Goal: Transaction & Acquisition: Book appointment/travel/reservation

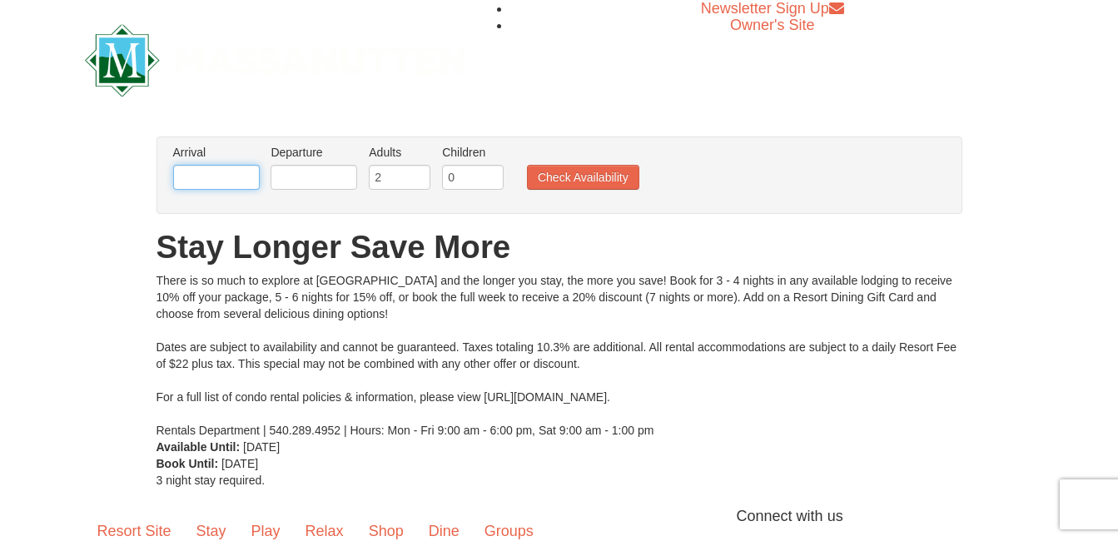
click at [216, 177] on input "text" at bounding box center [216, 177] width 87 height 25
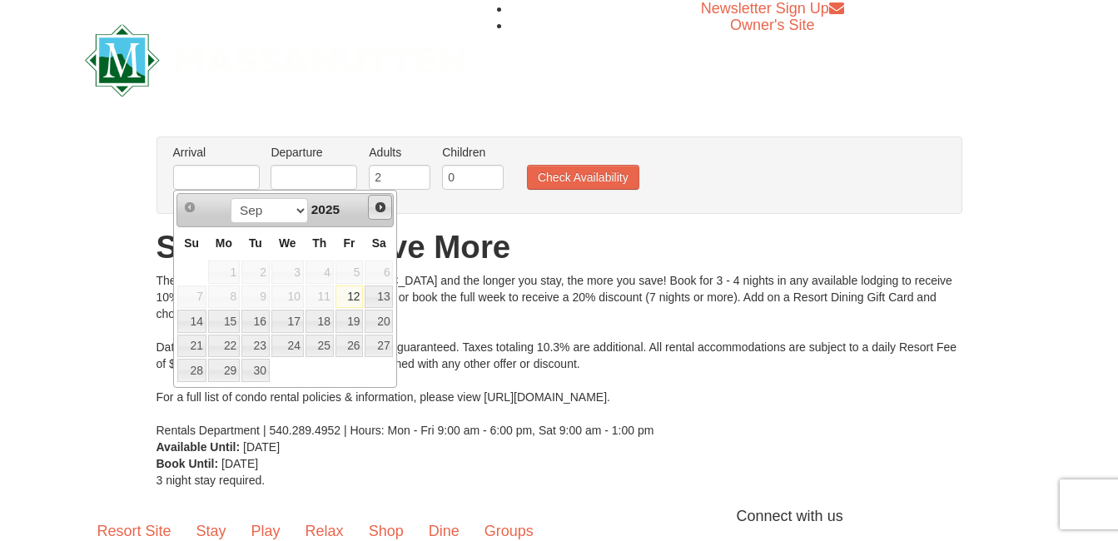
click at [388, 209] on link "Next" at bounding box center [380, 207] width 25 height 25
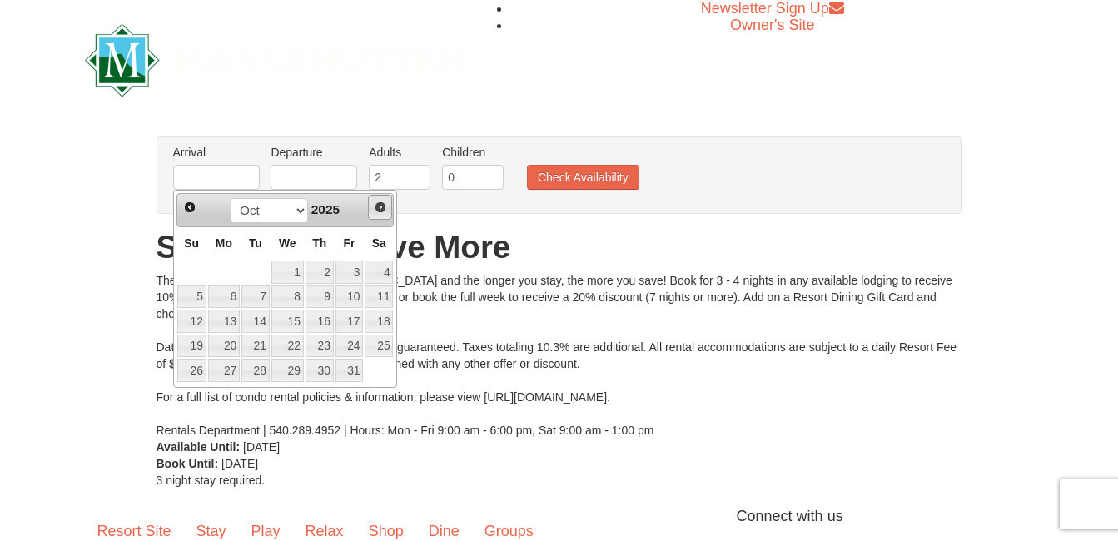
click at [386, 209] on span "Next" at bounding box center [380, 207] width 13 height 13
click at [192, 298] on link "2" at bounding box center [191, 297] width 29 height 23
type input "[DATE]"
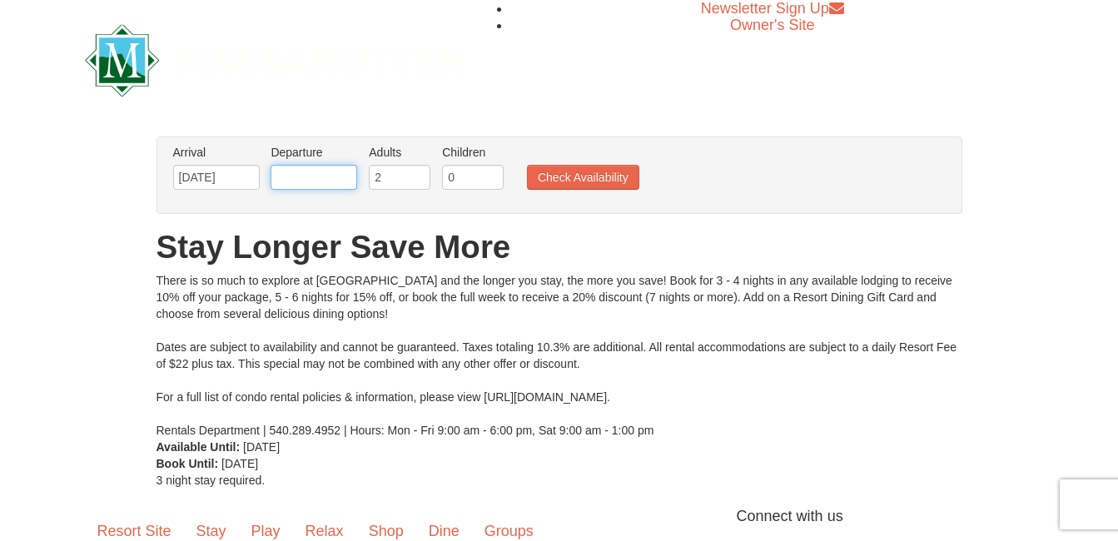
click at [327, 183] on input "text" at bounding box center [314, 177] width 87 height 25
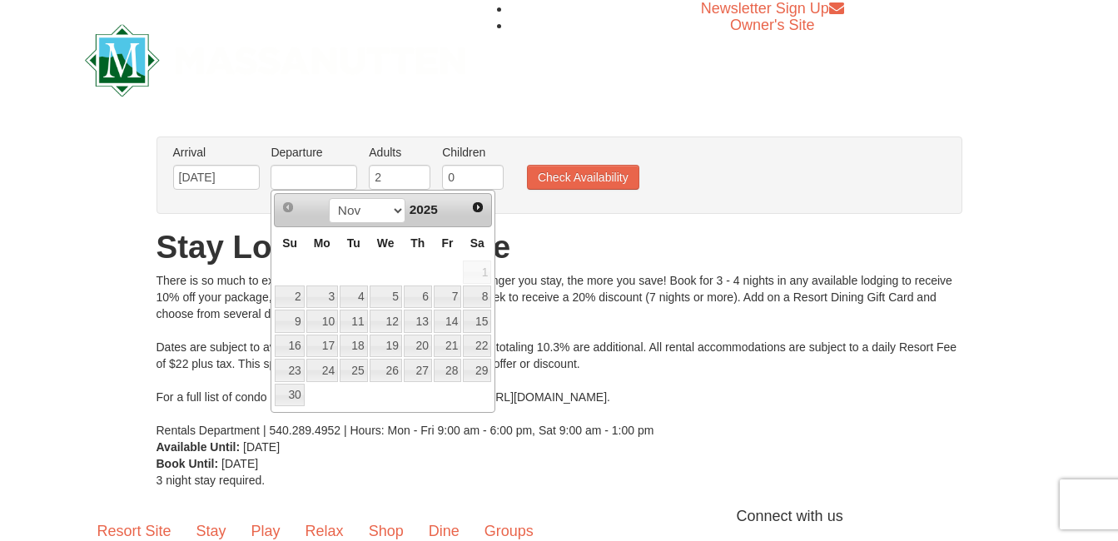
click at [286, 269] on td at bounding box center [289, 272] width 31 height 25
click at [473, 211] on span "Next" at bounding box center [477, 207] width 13 height 13
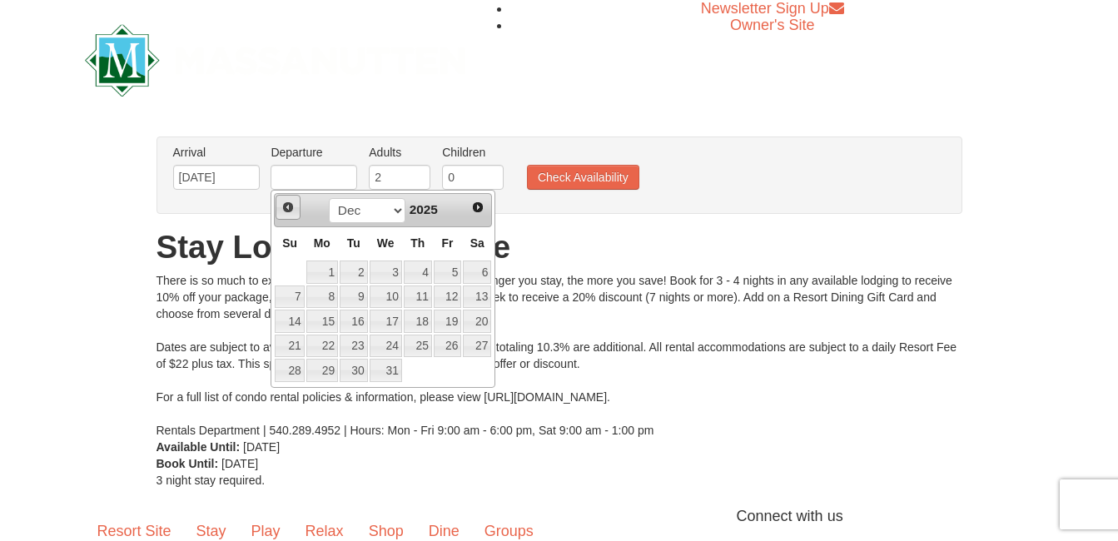
click at [294, 205] on span "Prev" at bounding box center [287, 207] width 13 height 13
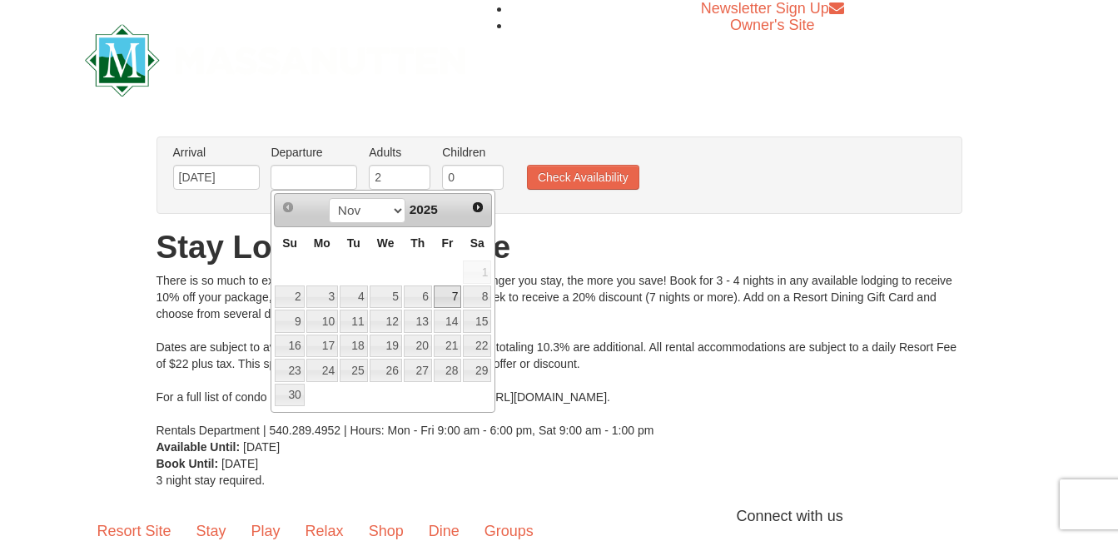
click at [444, 300] on link "7" at bounding box center [448, 297] width 28 height 23
type input "[DATE]"
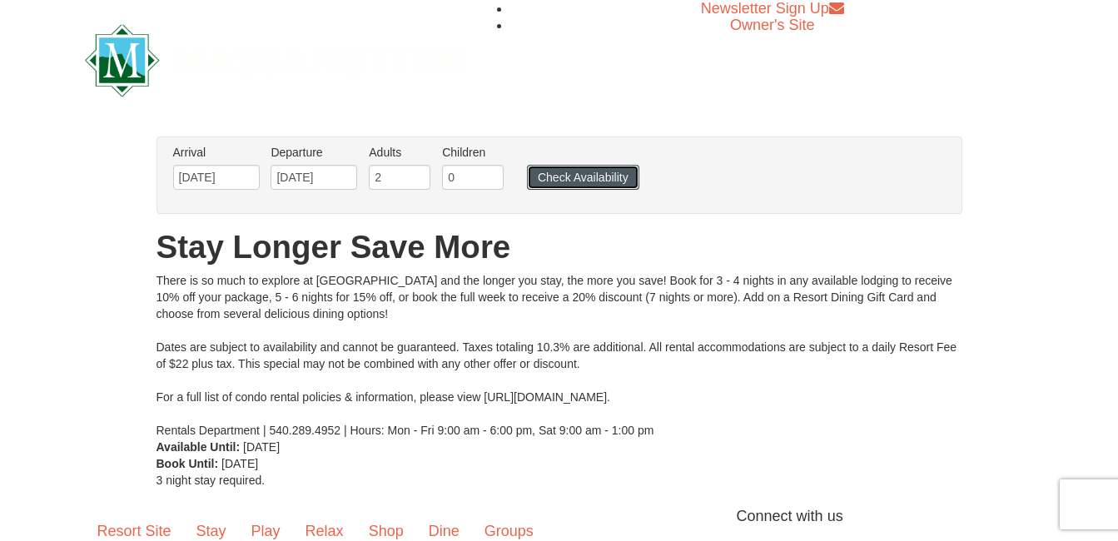
click at [609, 177] on button "Check Availability" at bounding box center [583, 177] width 112 height 25
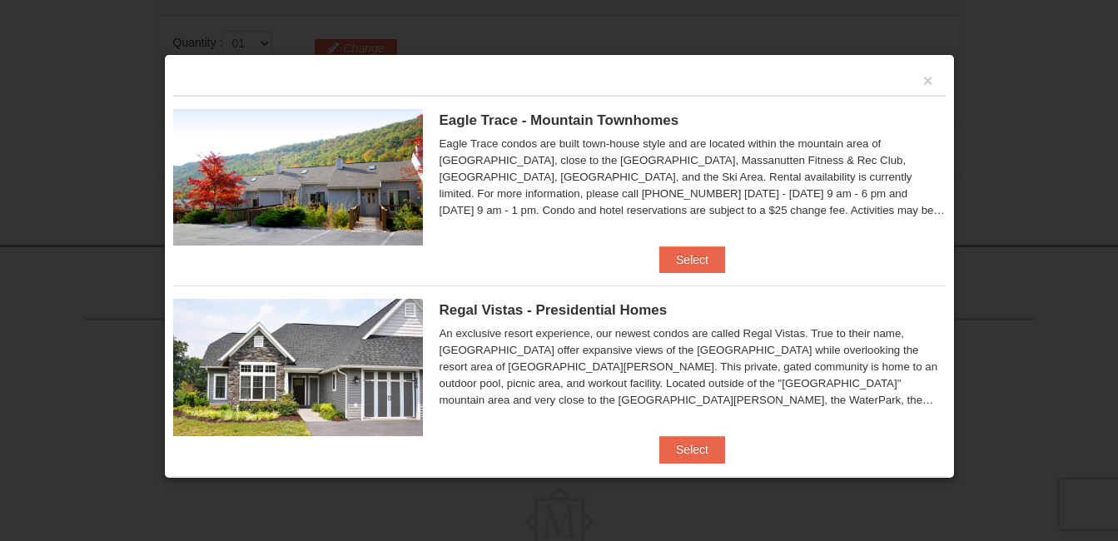
scroll to position [515, 0]
click at [699, 260] on button "Select" at bounding box center [693, 259] width 66 height 27
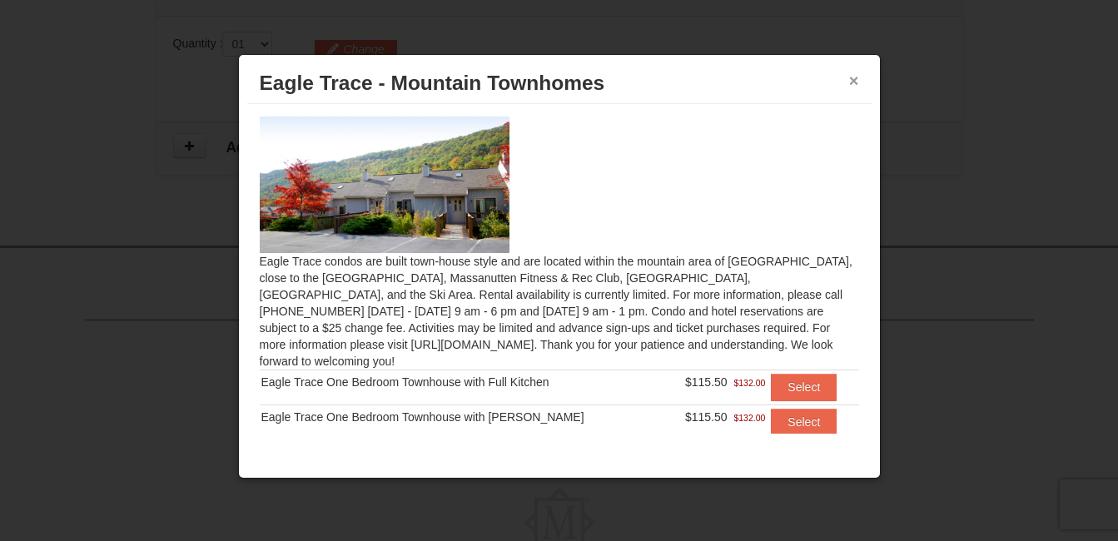
click at [855, 82] on button "×" at bounding box center [854, 80] width 10 height 17
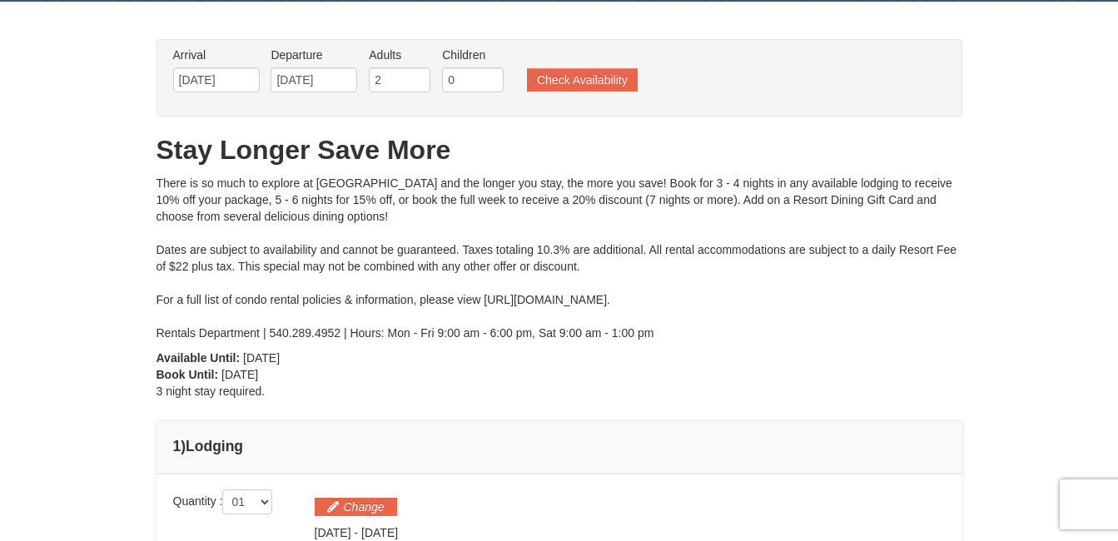
scroll to position [0, 0]
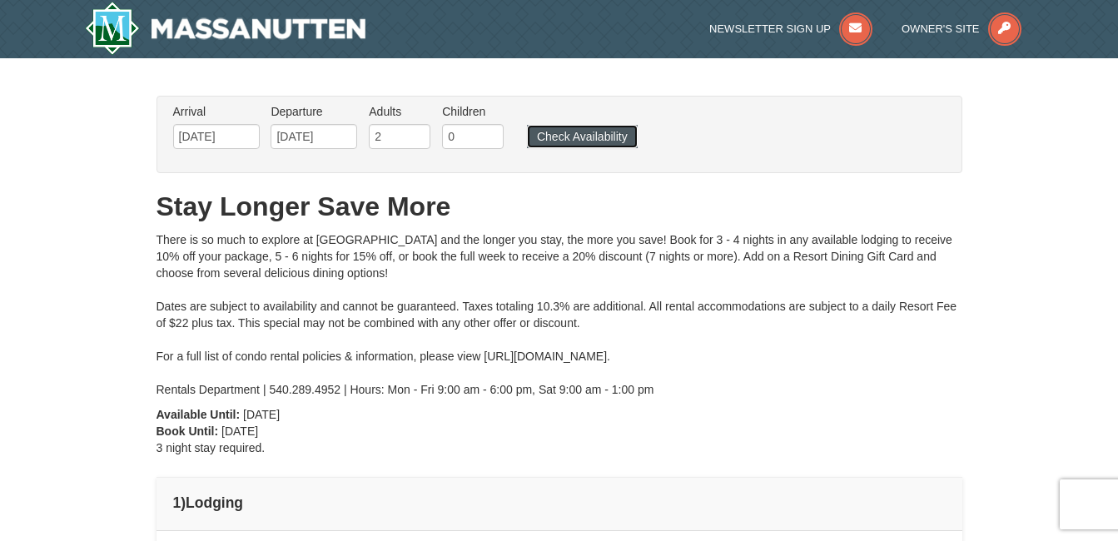
click at [606, 136] on button "Check Availability" at bounding box center [582, 136] width 111 height 23
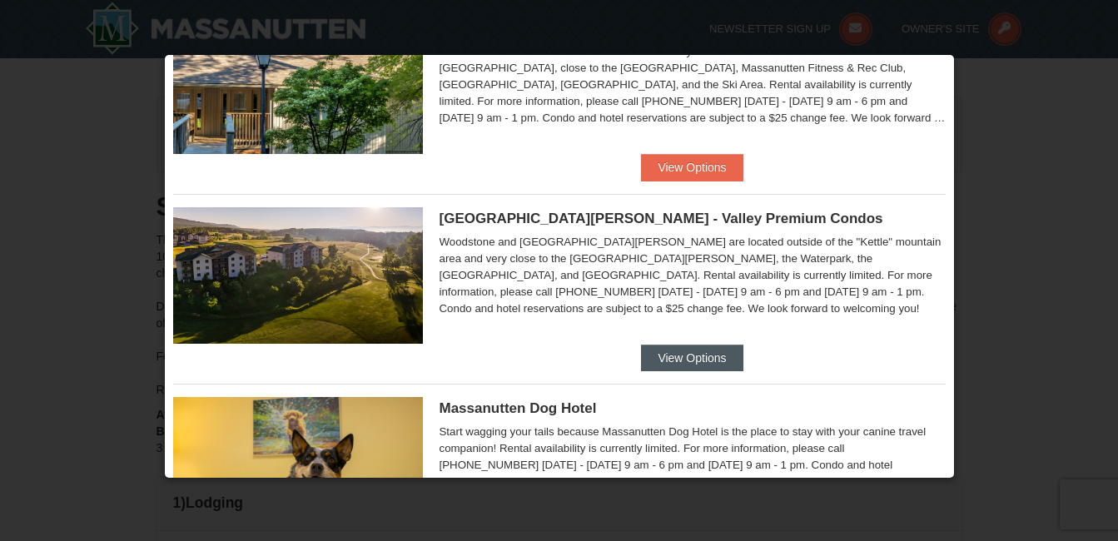
scroll to position [665, 0]
click at [705, 358] on button "View Options" at bounding box center [692, 357] width 102 height 27
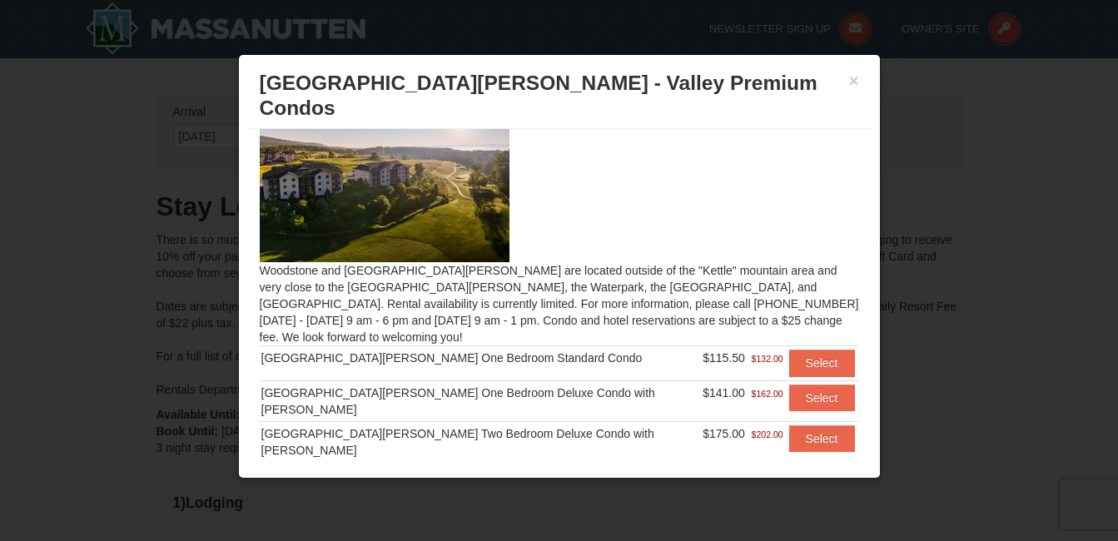
scroll to position [0, 0]
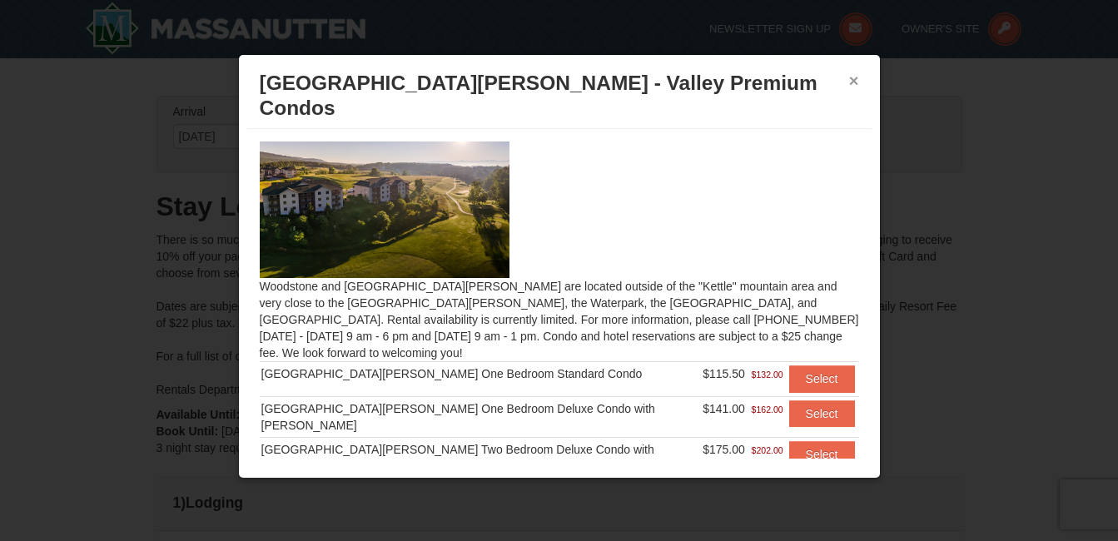
click at [854, 78] on button "×" at bounding box center [854, 80] width 10 height 17
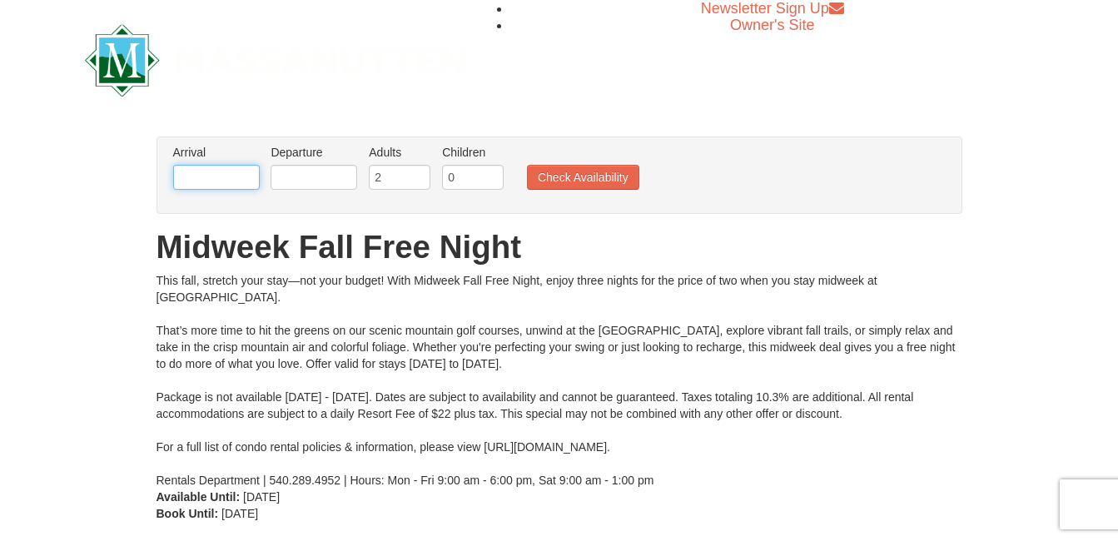
click at [220, 177] on input "text" at bounding box center [216, 177] width 87 height 25
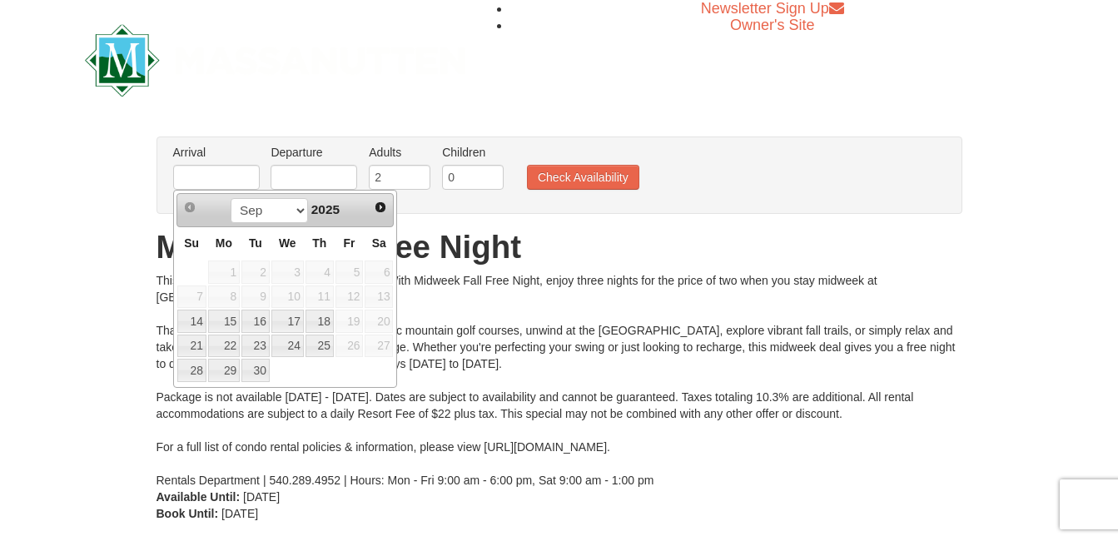
click at [152, 219] on div "× From: To: Adults: 2 Children: 0 Change Arrival Please format dates MM/DD/YYYY…" at bounding box center [559, 330] width 839 height 386
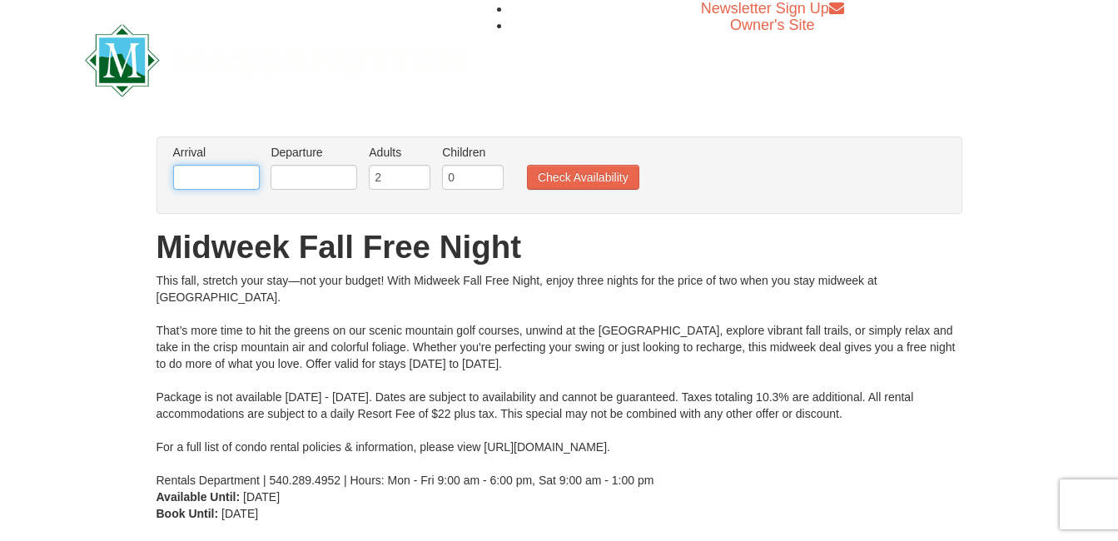
click at [233, 181] on input "text" at bounding box center [216, 177] width 87 height 25
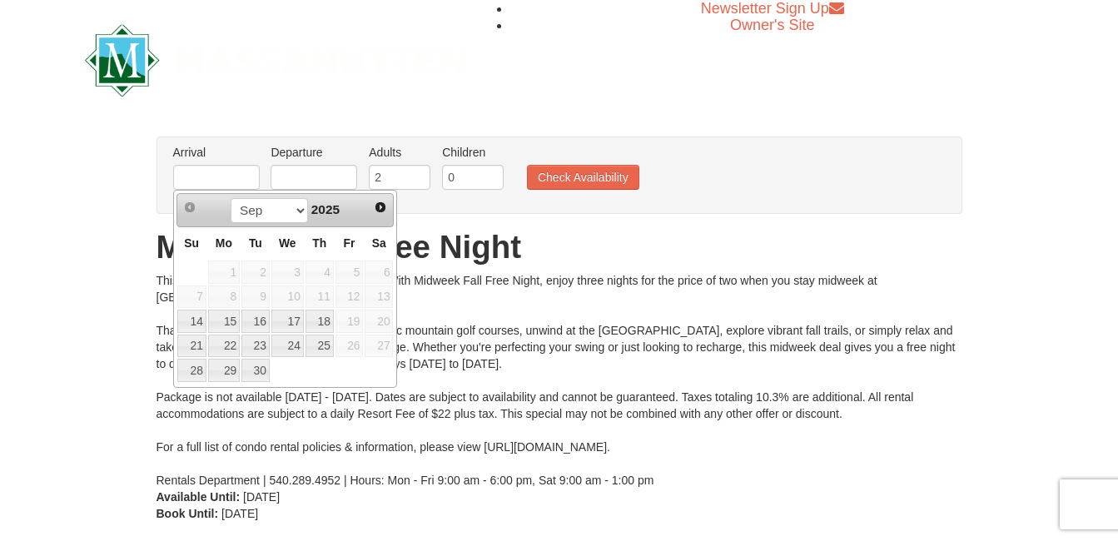
click at [193, 265] on td at bounding box center [192, 272] width 31 height 25
click at [383, 203] on span "Next" at bounding box center [380, 207] width 13 height 13
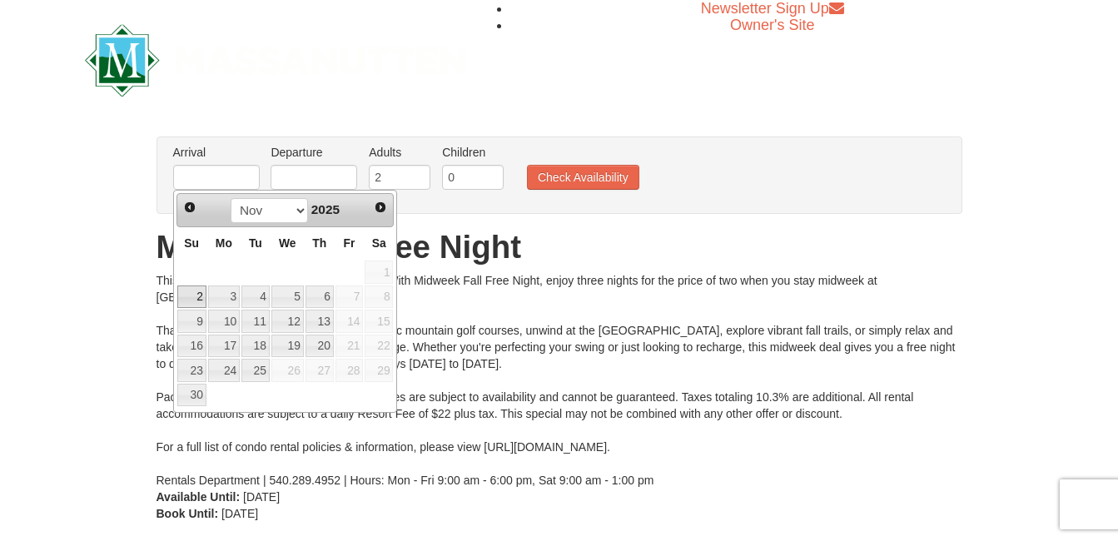
click at [199, 302] on link "2" at bounding box center [191, 297] width 29 height 23
type input "11/02/2025"
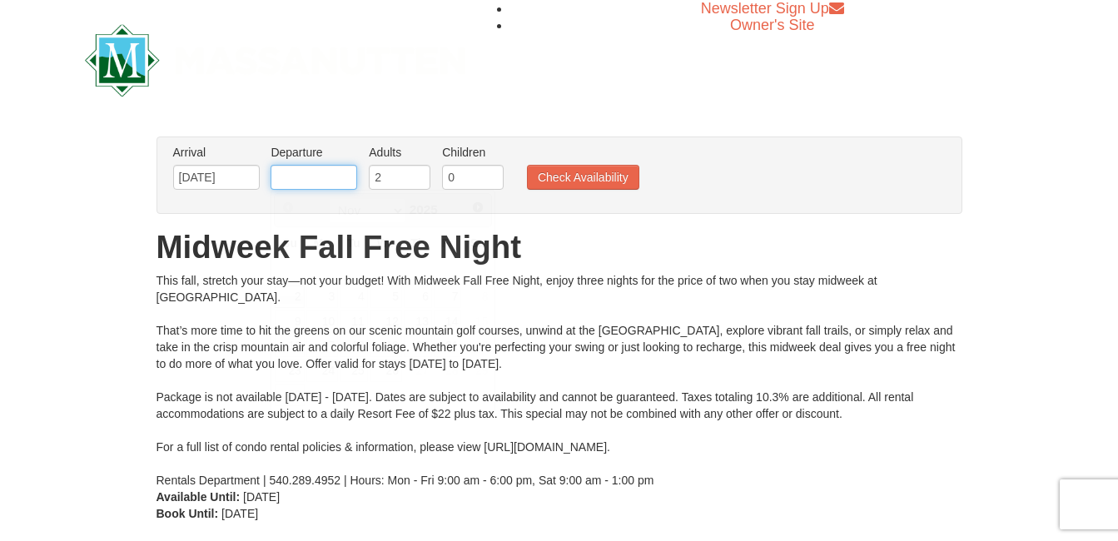
click at [339, 183] on input "text" at bounding box center [314, 177] width 87 height 25
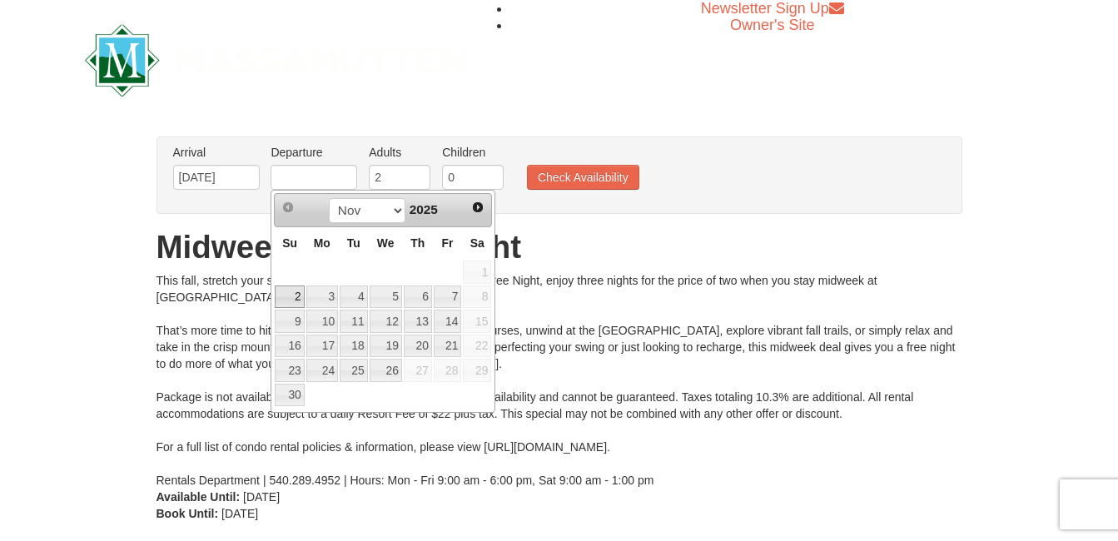
click at [286, 276] on td at bounding box center [289, 272] width 31 height 25
click at [448, 296] on link "7" at bounding box center [448, 297] width 28 height 23
type input "11/07/2025"
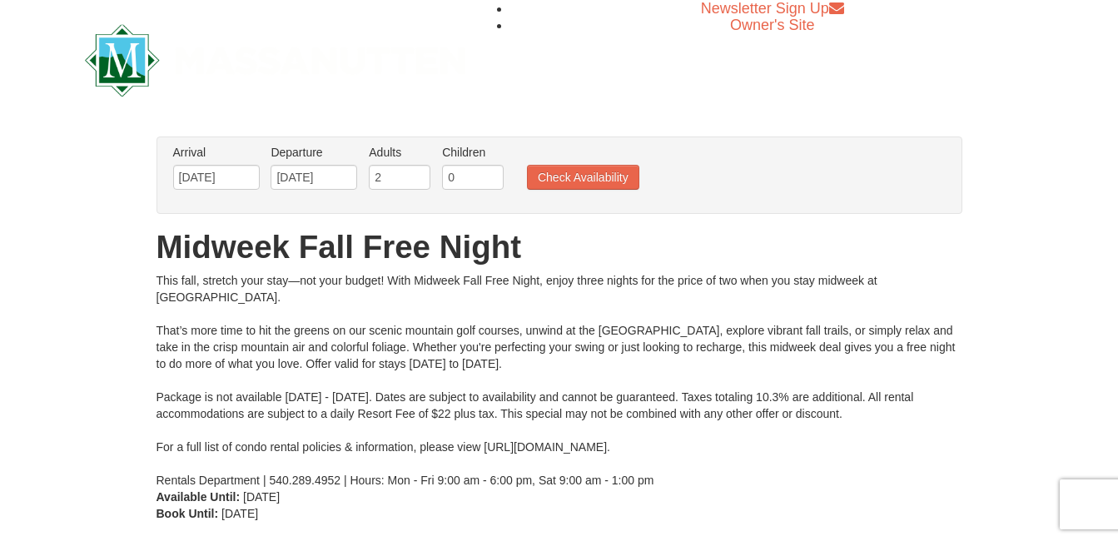
click at [388, 329] on div "This fall, stretch your stay—not your budget! With Midweek Fall Free Night, enj…" at bounding box center [560, 380] width 806 height 217
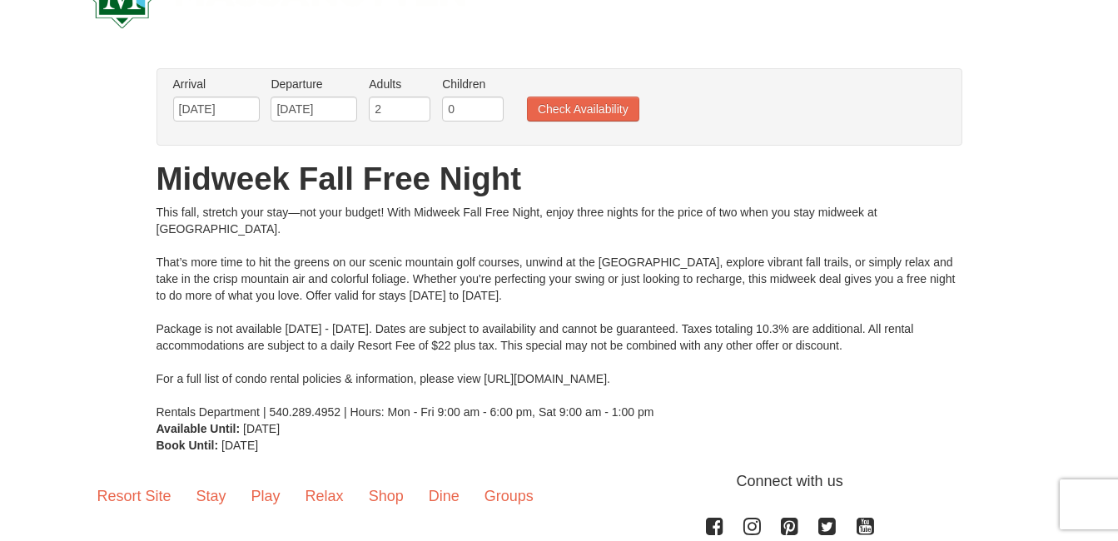
scroll to position [67, 0]
click at [568, 117] on button "Check Availability" at bounding box center [583, 109] width 112 height 25
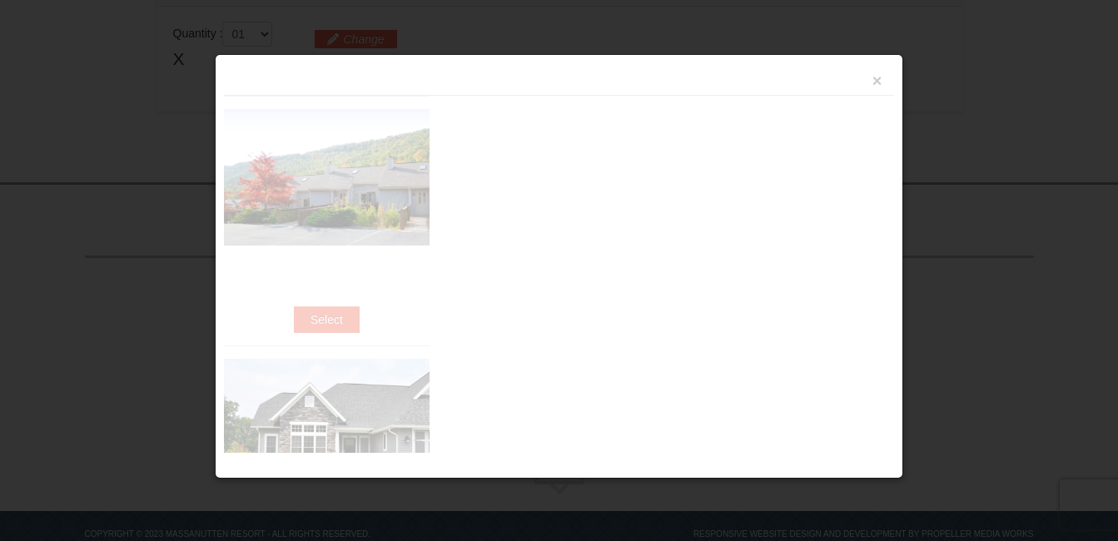
scroll to position [576, 0]
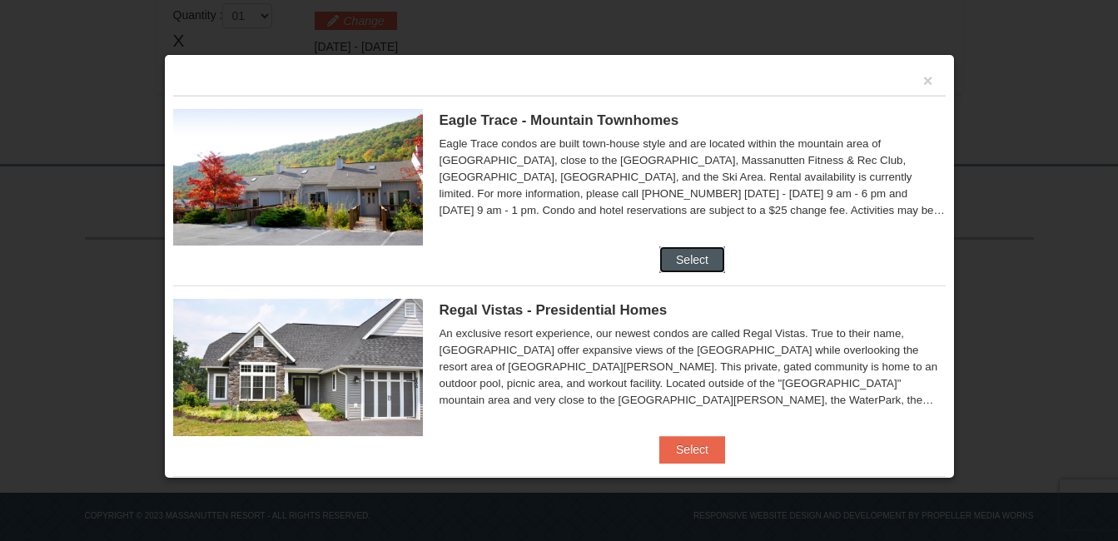
click at [694, 260] on button "Select" at bounding box center [693, 259] width 66 height 27
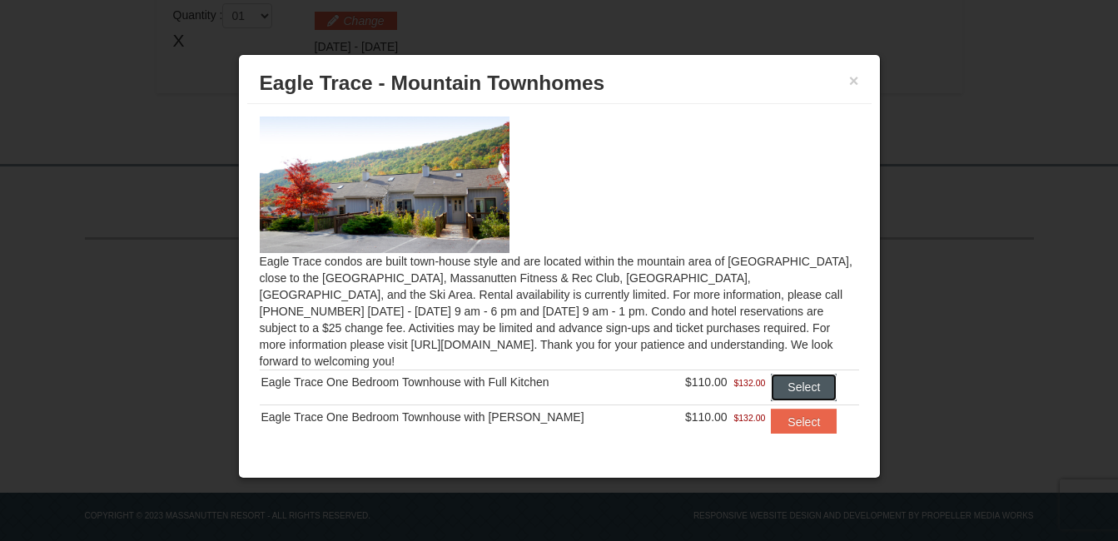
click at [784, 374] on button "Select" at bounding box center [804, 387] width 66 height 27
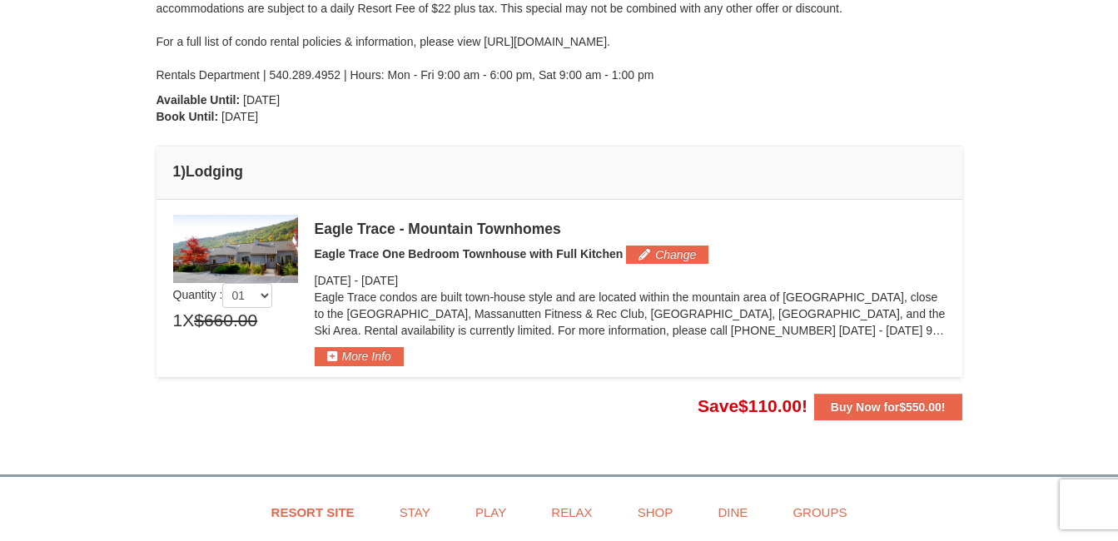
scroll to position [363, 0]
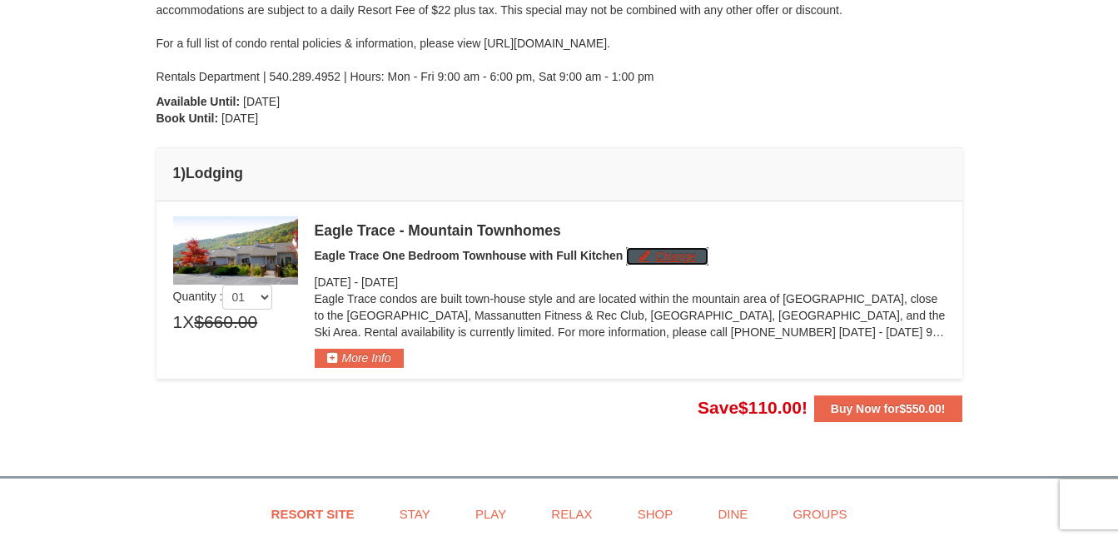
click at [659, 258] on button "Change" at bounding box center [667, 256] width 82 height 18
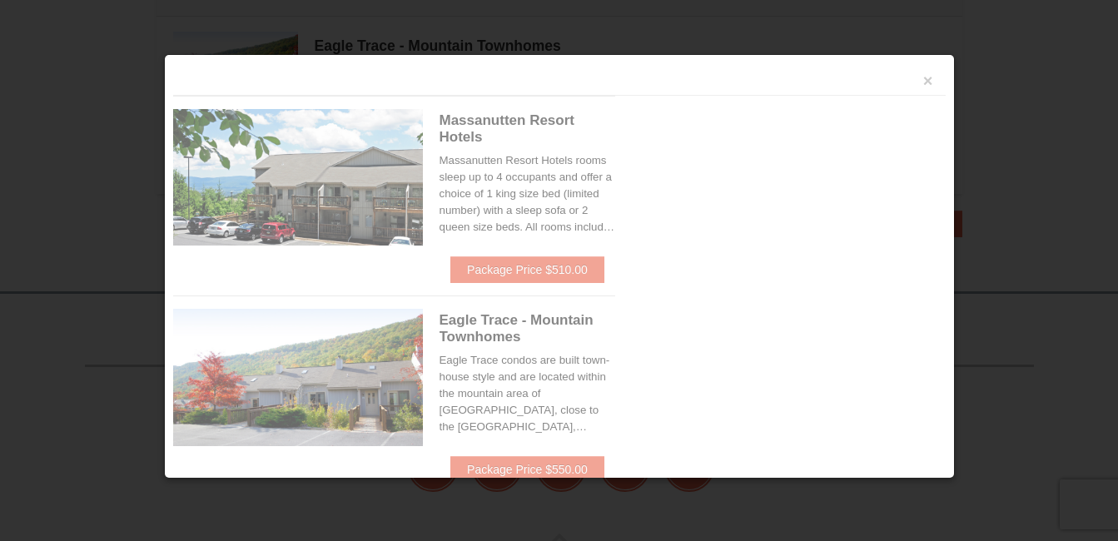
scroll to position [580, 0]
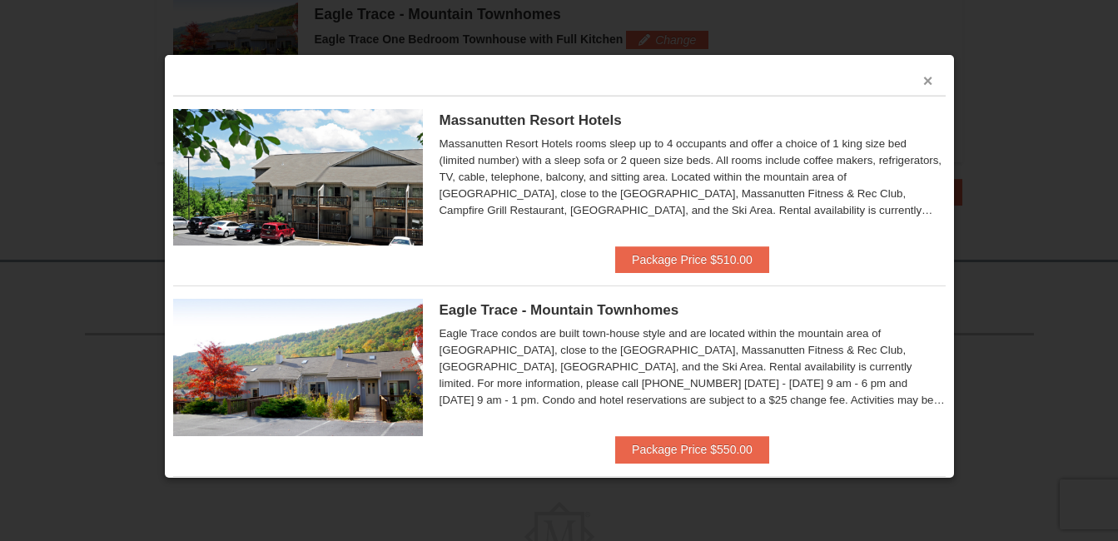
click at [923, 77] on button "×" at bounding box center [928, 80] width 10 height 17
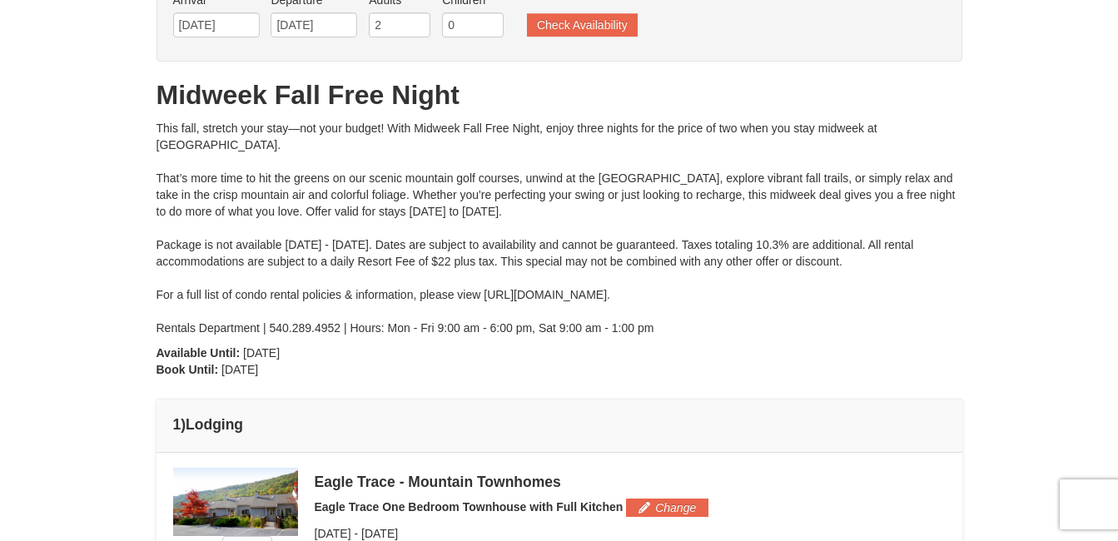
scroll to position [0, 0]
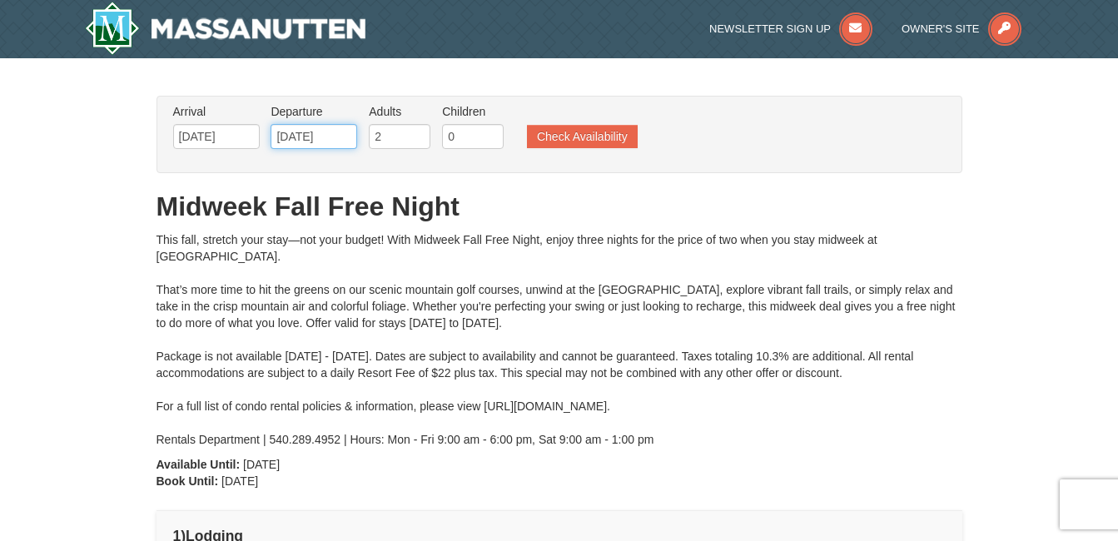
click at [329, 134] on input "11/07/2025" at bounding box center [314, 136] width 87 height 25
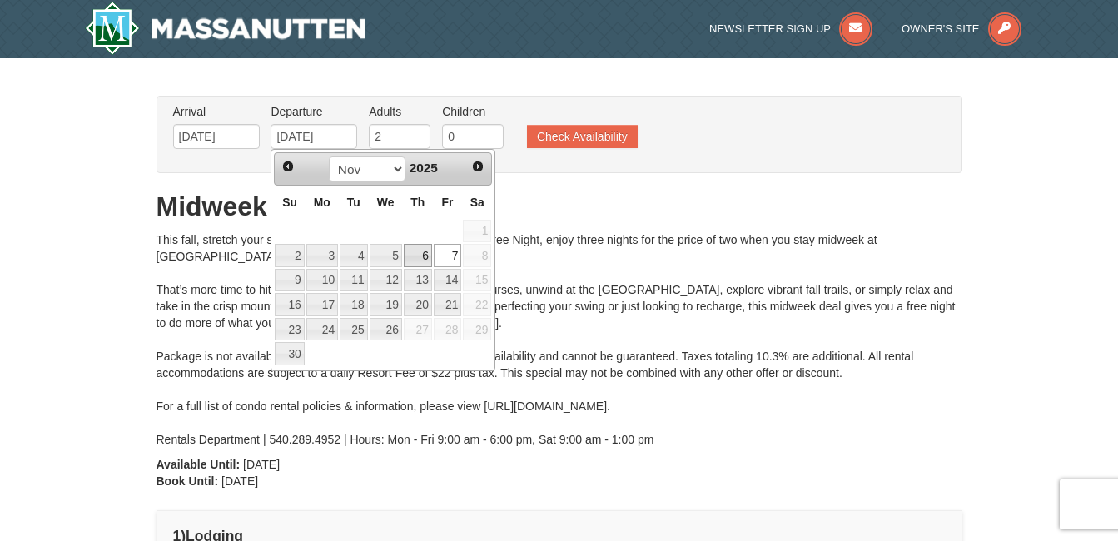
click at [422, 260] on link "6" at bounding box center [418, 255] width 28 height 23
type input "[DATE]"
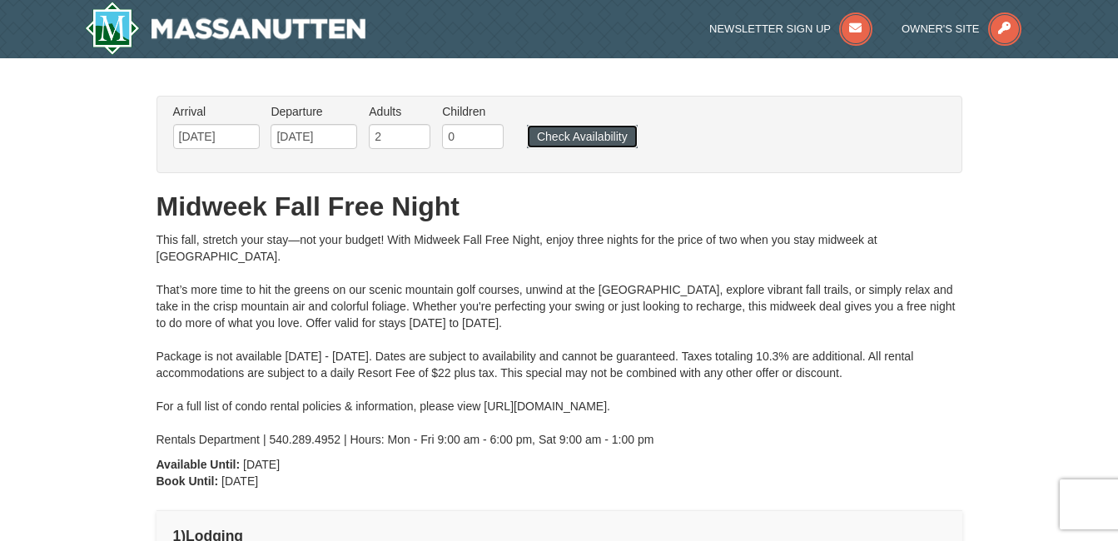
click at [600, 133] on button "Check Availability" at bounding box center [582, 136] width 111 height 23
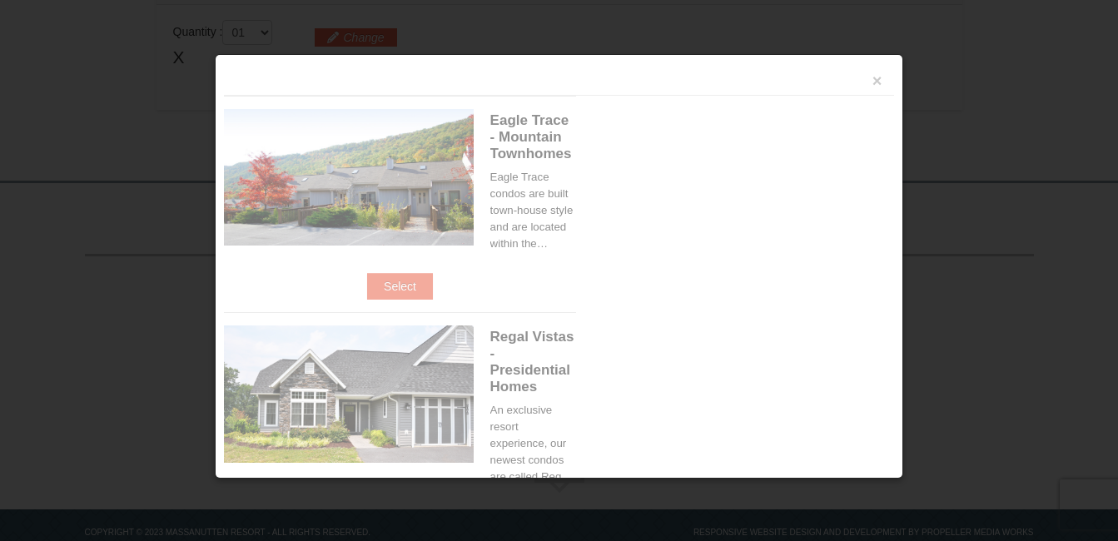
scroll to position [576, 0]
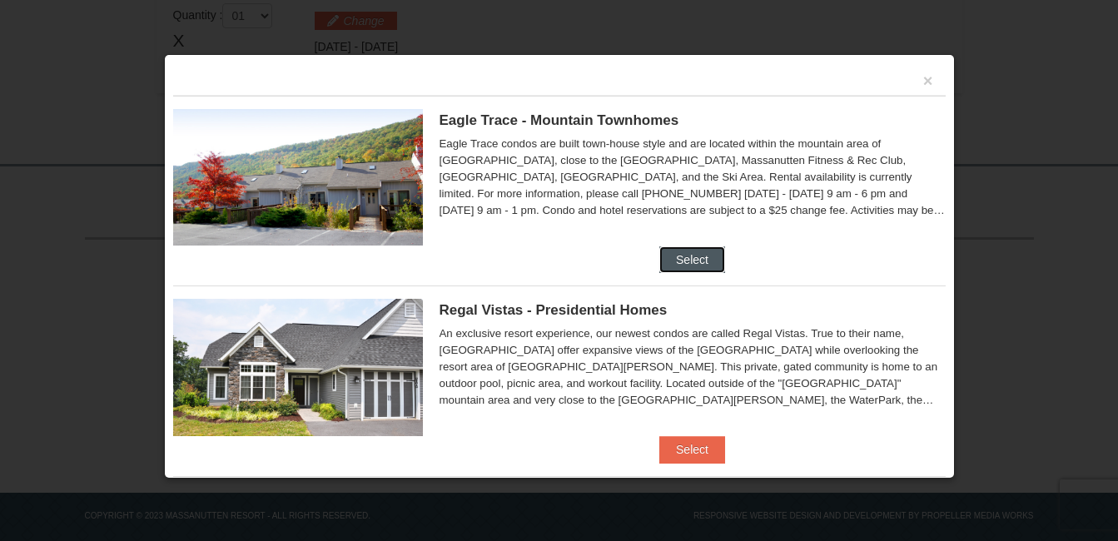
click at [676, 265] on button "Select" at bounding box center [693, 259] width 66 height 27
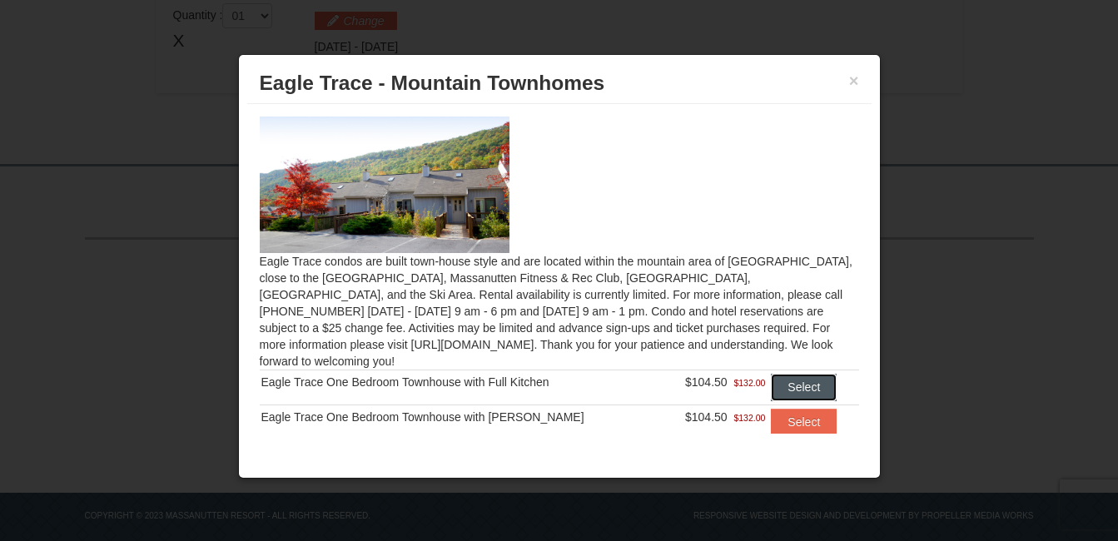
click at [780, 374] on button "Select" at bounding box center [804, 387] width 66 height 27
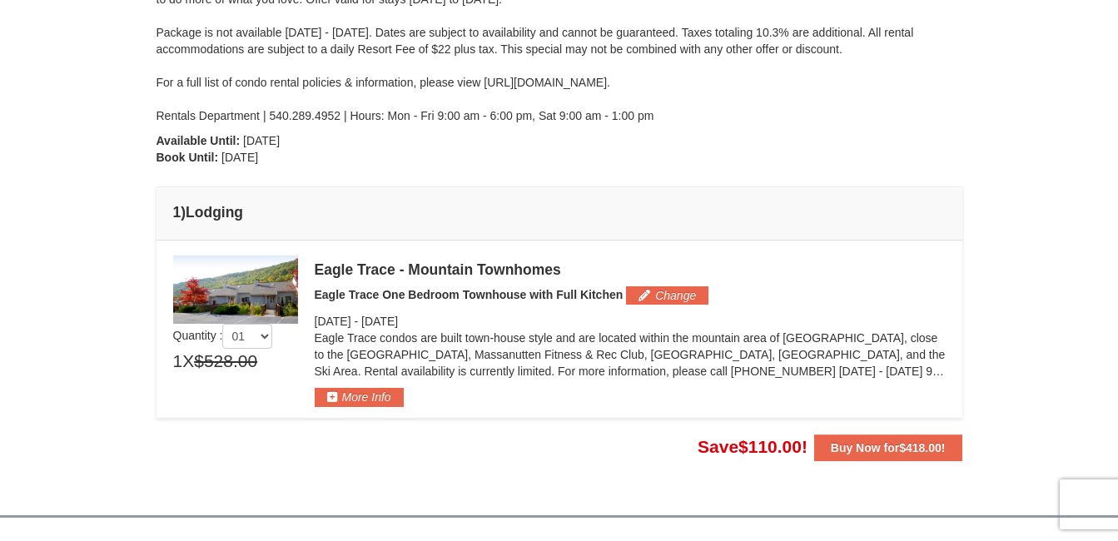
scroll to position [325, 0]
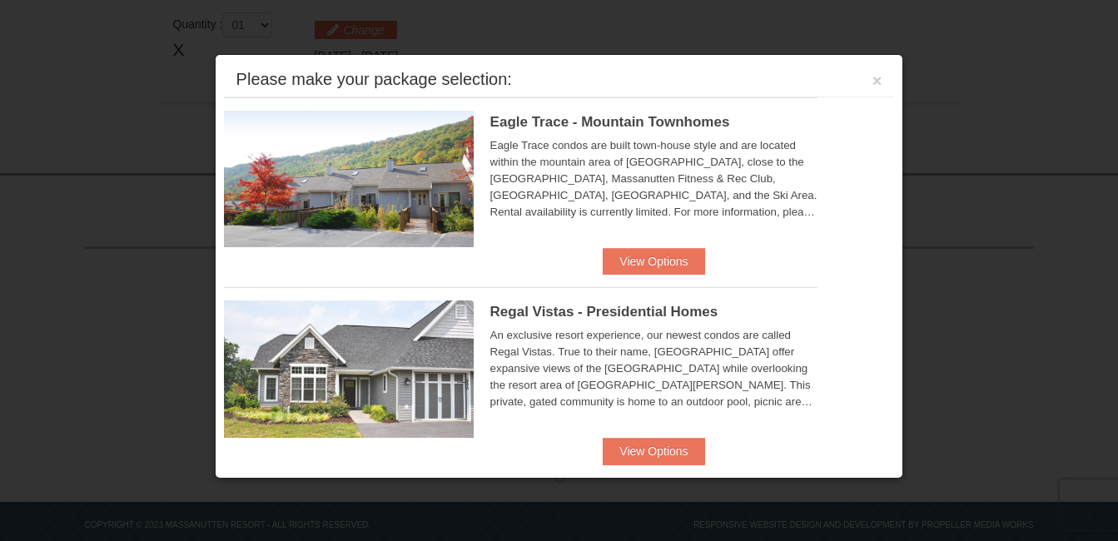
scroll to position [576, 0]
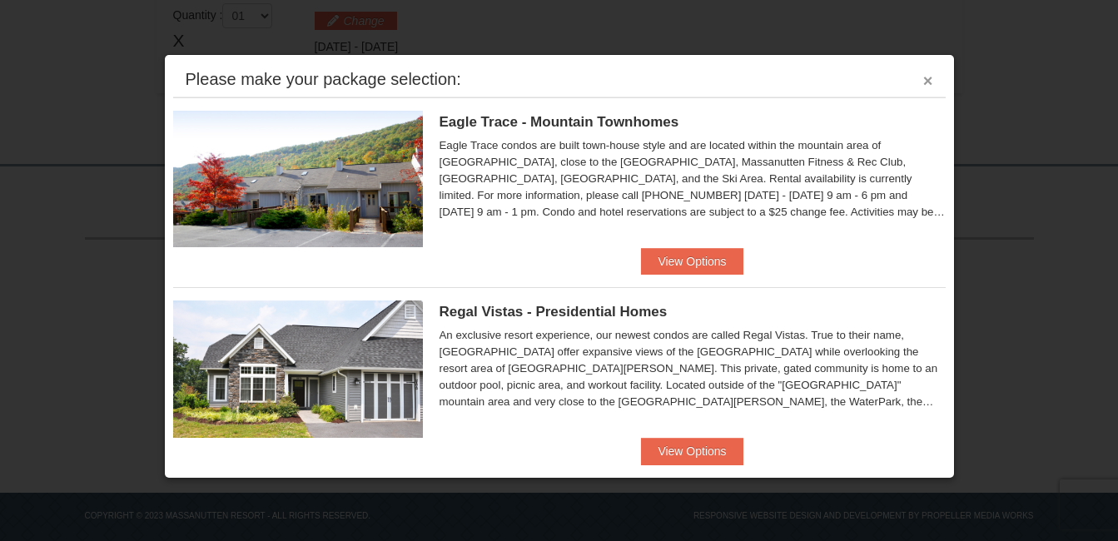
click at [923, 76] on button "×" at bounding box center [928, 80] width 10 height 17
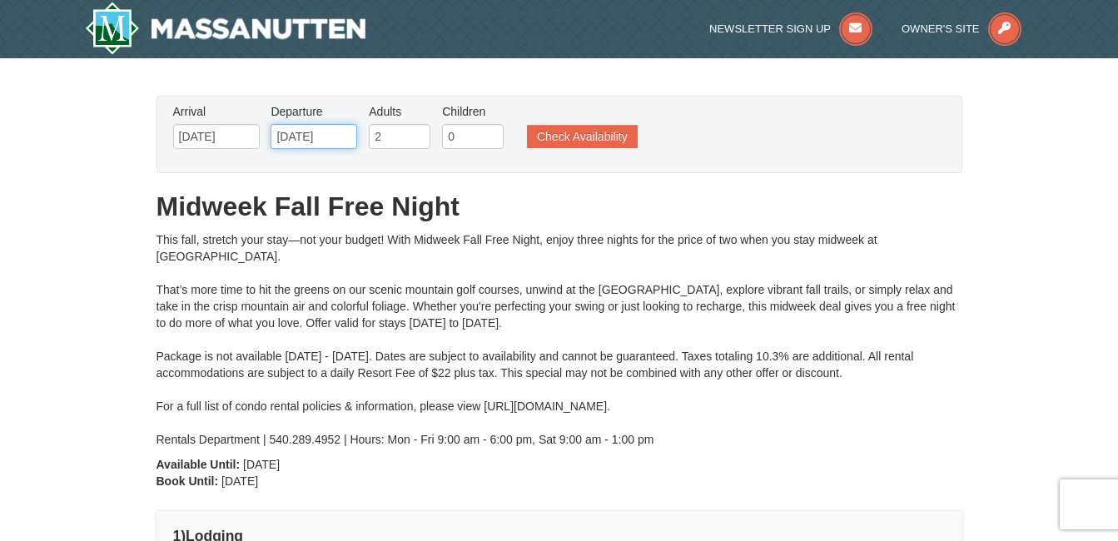
click at [296, 134] on input "11/07/2025" at bounding box center [314, 136] width 87 height 25
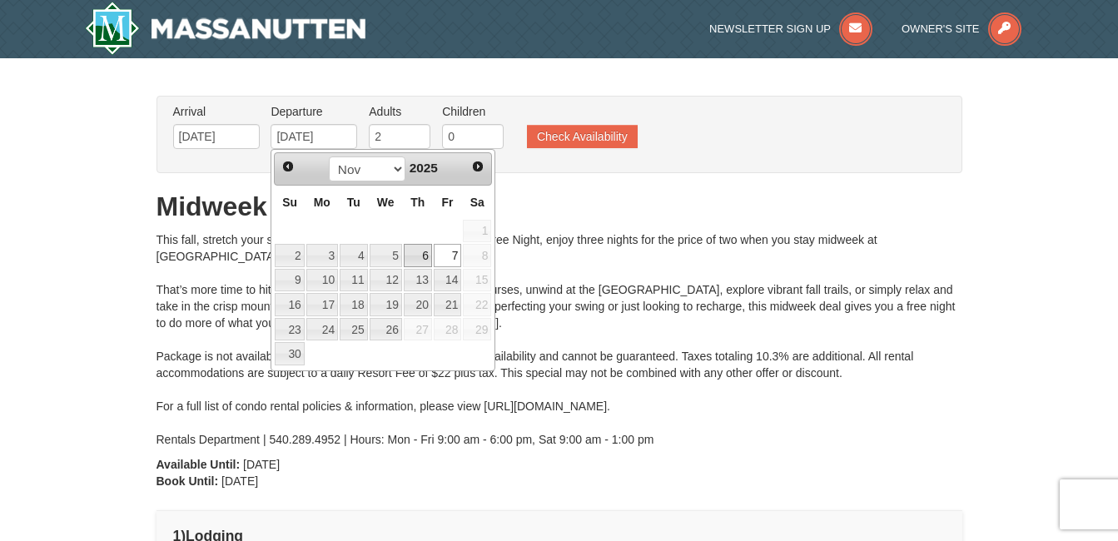
click at [416, 246] on link "6" at bounding box center [418, 255] width 28 height 23
type input "[DATE]"
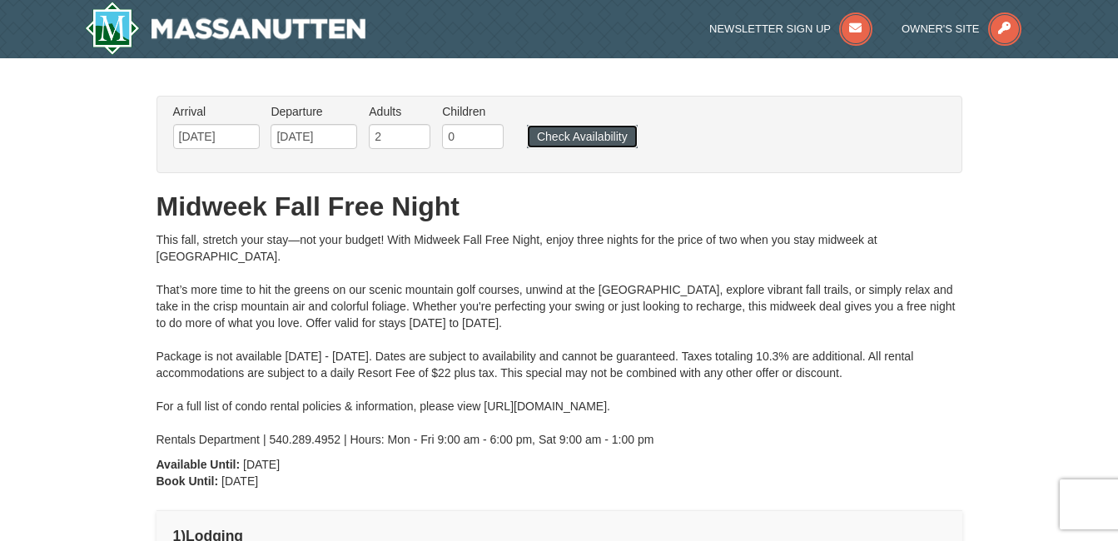
click at [585, 136] on button "Check Availability" at bounding box center [582, 136] width 111 height 23
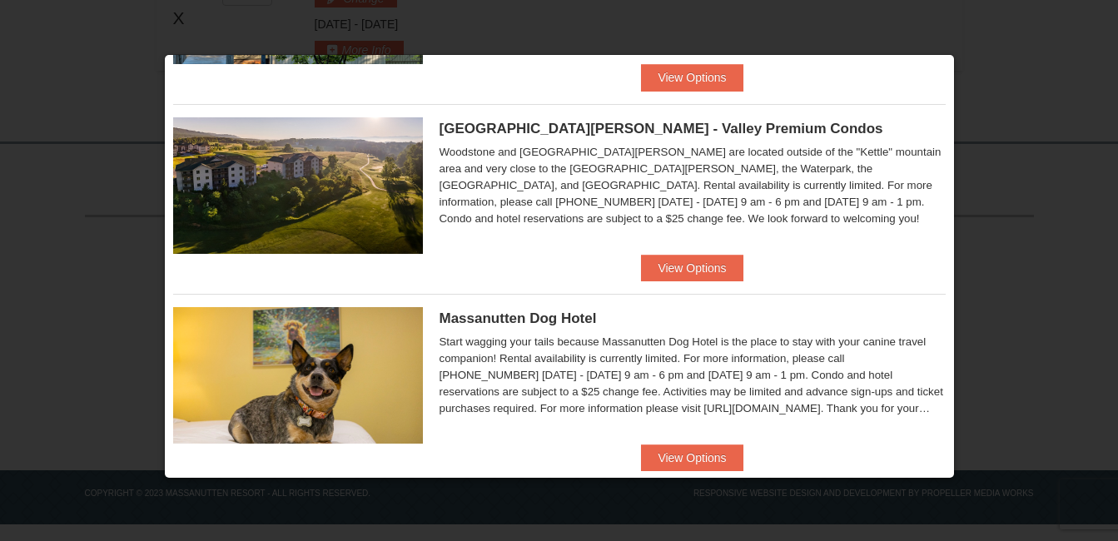
scroll to position [754, 0]
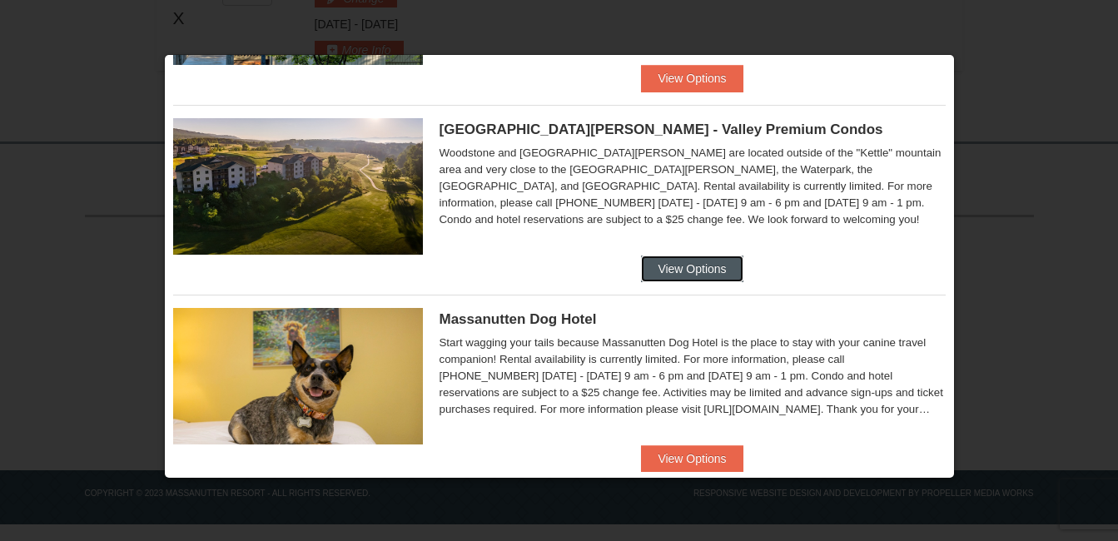
click at [709, 273] on button "View Options" at bounding box center [692, 269] width 102 height 27
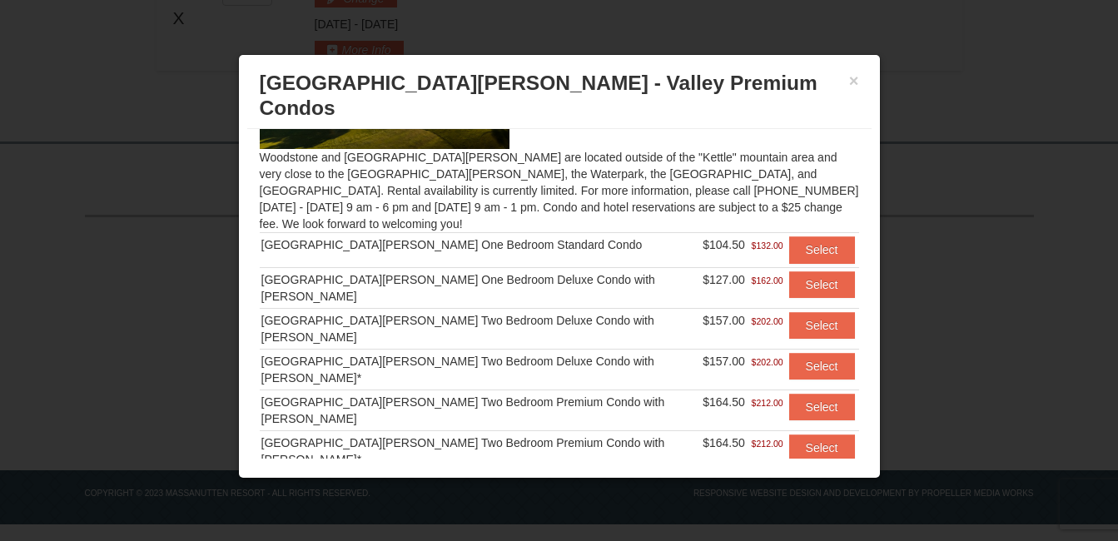
scroll to position [139, 0]
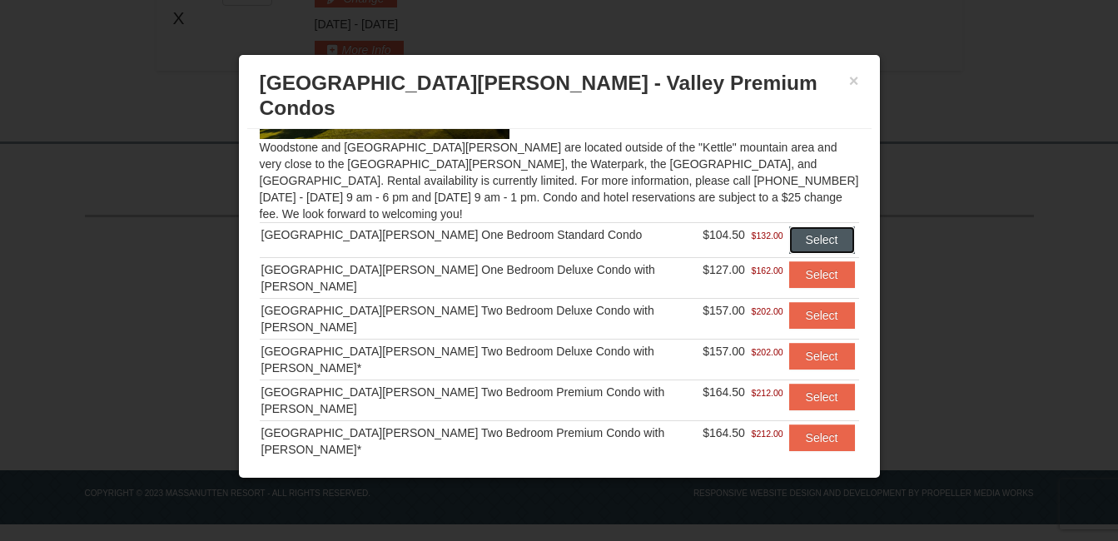
click at [793, 226] on button "Select" at bounding box center [822, 239] width 66 height 27
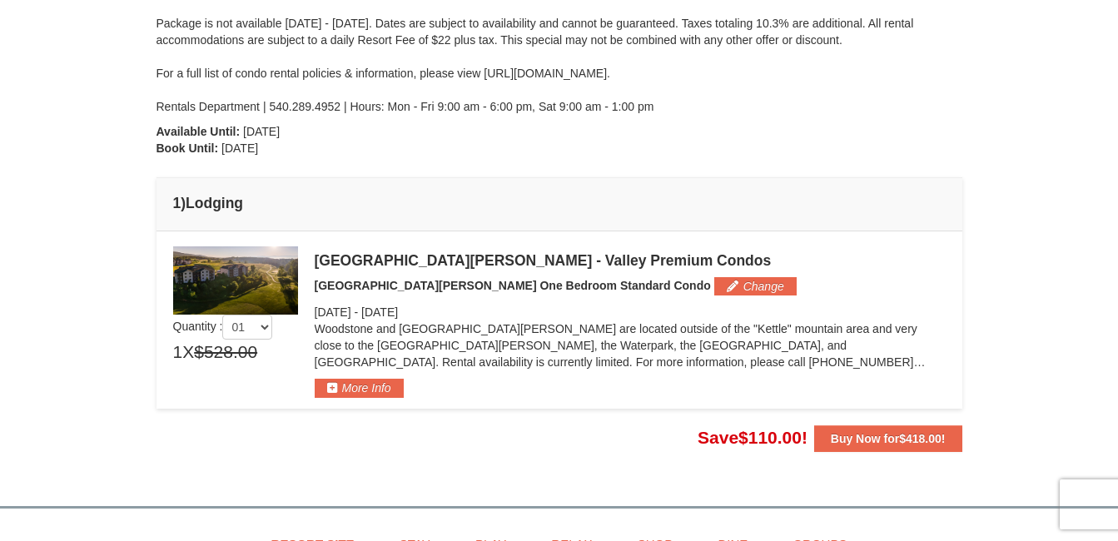
scroll to position [334, 0]
click at [358, 392] on button "More Info" at bounding box center [359, 387] width 89 height 18
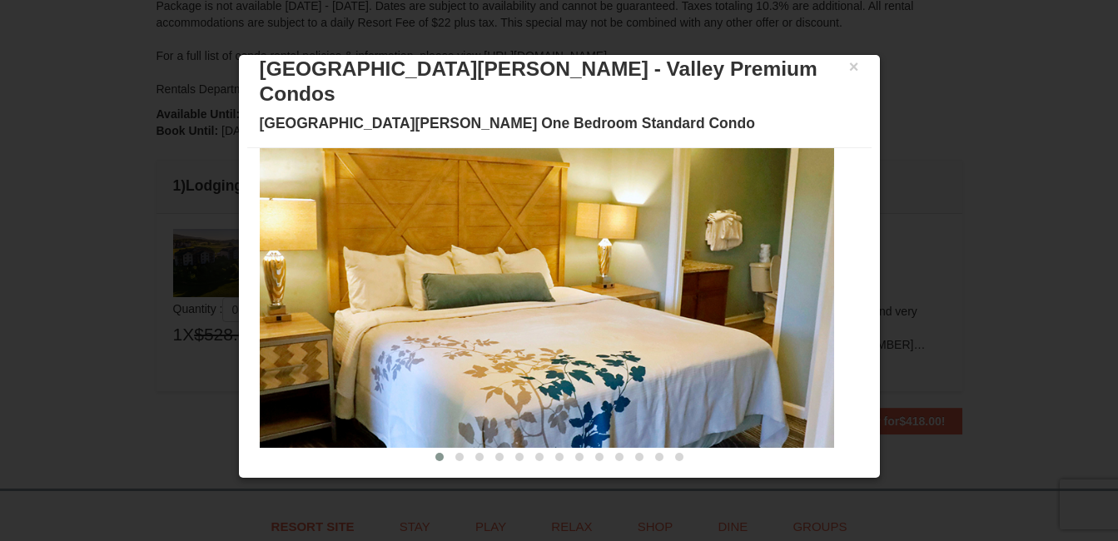
scroll to position [351, 0]
click at [816, 270] on img at bounding box center [547, 290] width 575 height 315
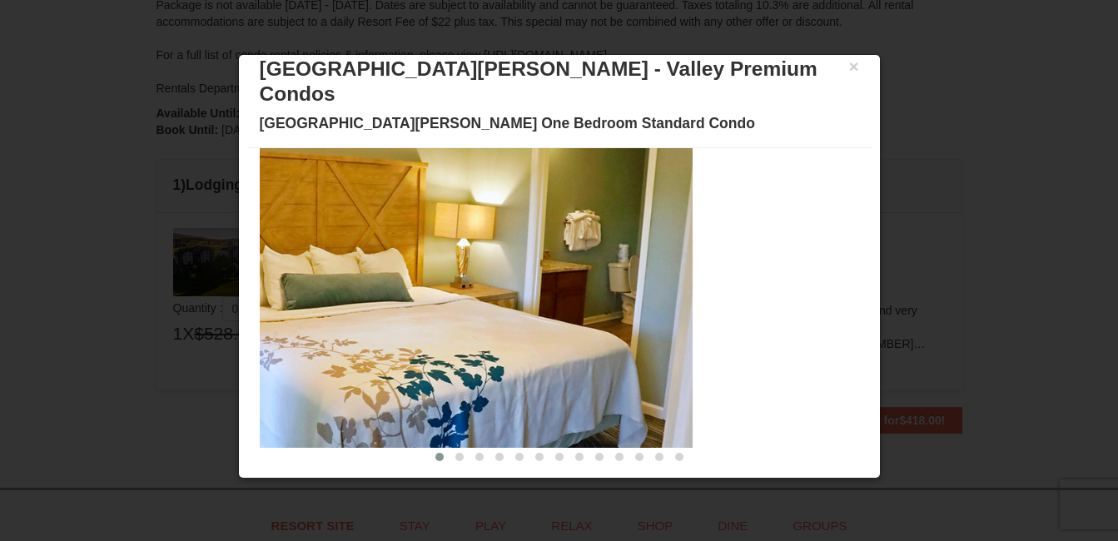
drag, startPoint x: 769, startPoint y: 273, endPoint x: 449, endPoint y: 295, distance: 320.5
click at [455, 295] on img at bounding box center [405, 290] width 575 height 315
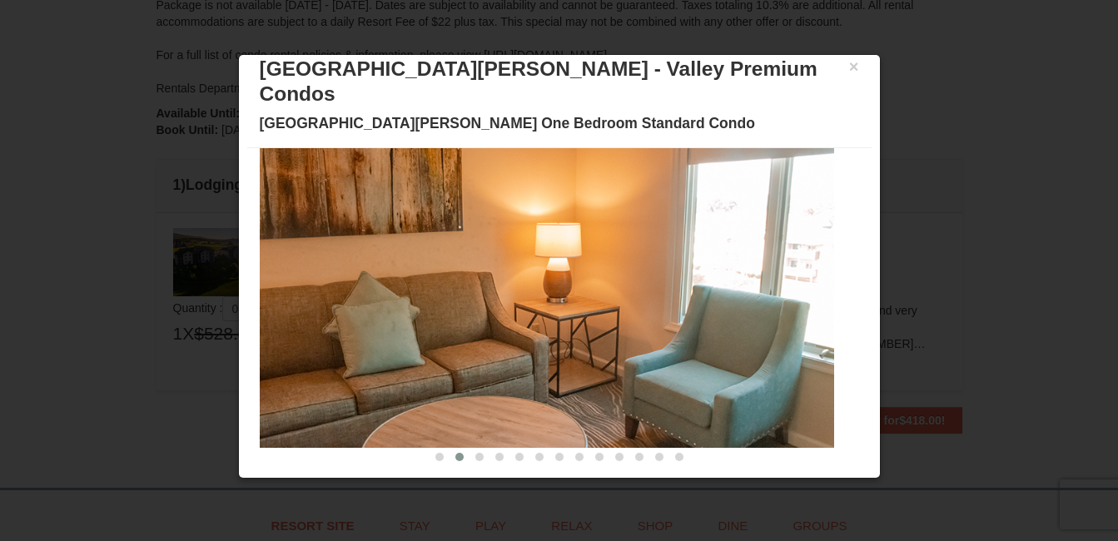
drag, startPoint x: 660, startPoint y: 280, endPoint x: 527, endPoint y: 285, distance: 132.5
click at [538, 285] on img at bounding box center [547, 290] width 575 height 315
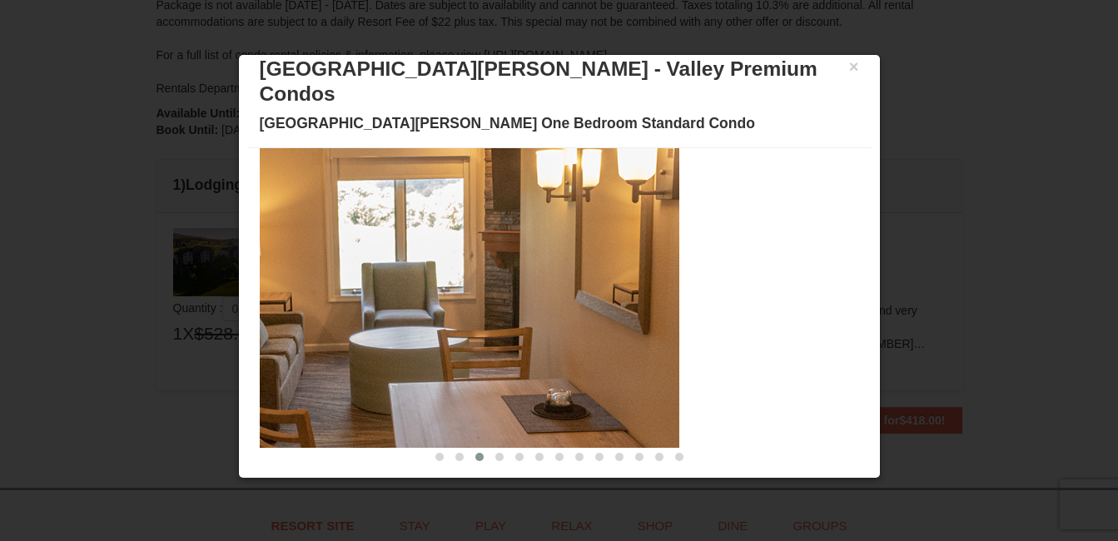
drag, startPoint x: 657, startPoint y: 276, endPoint x: 480, endPoint y: 291, distance: 177.2
click at [491, 289] on img at bounding box center [392, 290] width 575 height 315
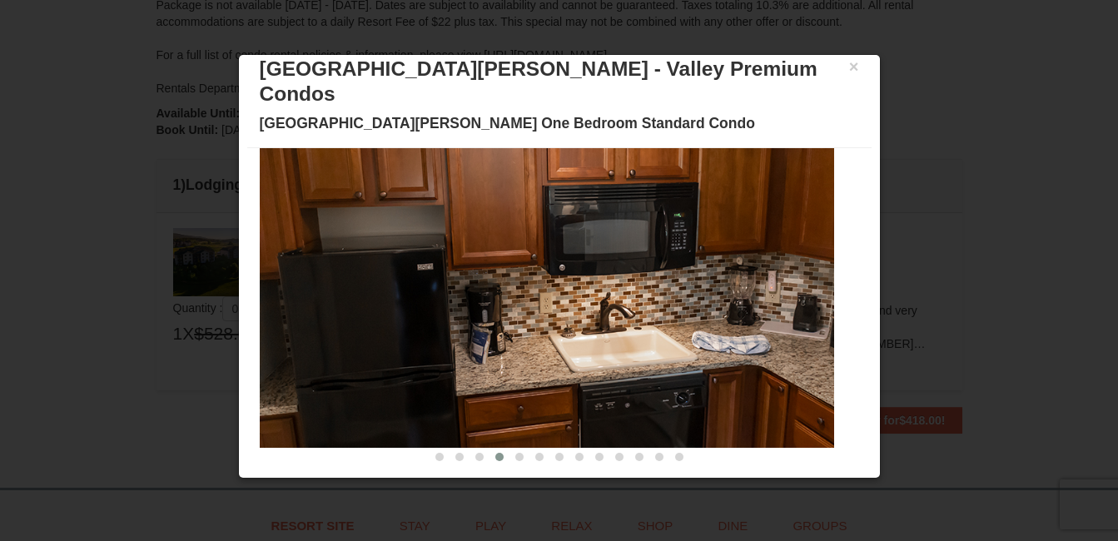
drag, startPoint x: 650, startPoint y: 277, endPoint x: 512, endPoint y: 284, distance: 138.4
click at [512, 284] on img at bounding box center [547, 290] width 575 height 315
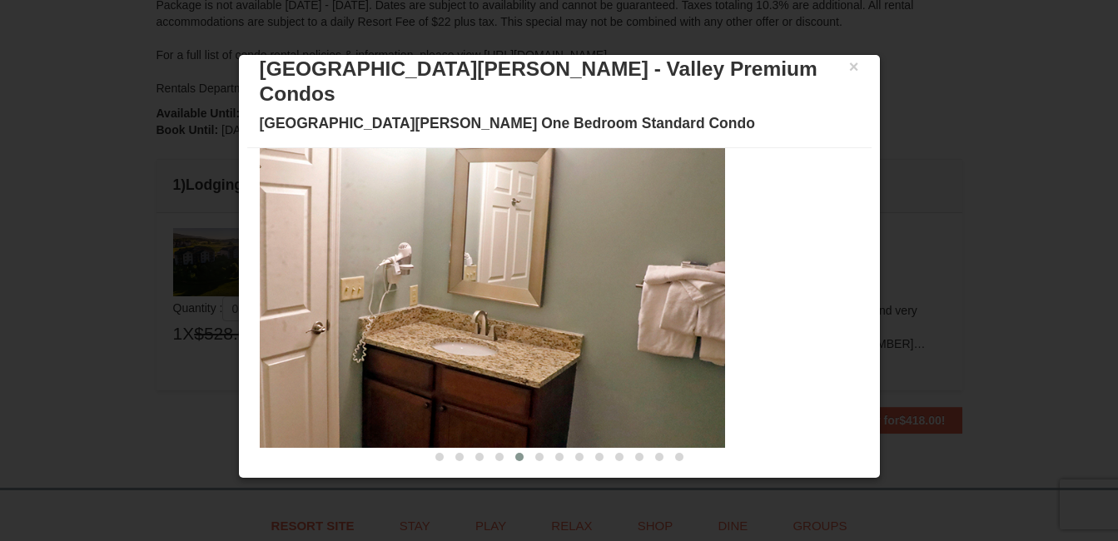
drag, startPoint x: 685, startPoint y: 247, endPoint x: 522, endPoint y: 259, distance: 163.6
click at [540, 256] on img at bounding box center [438, 290] width 575 height 315
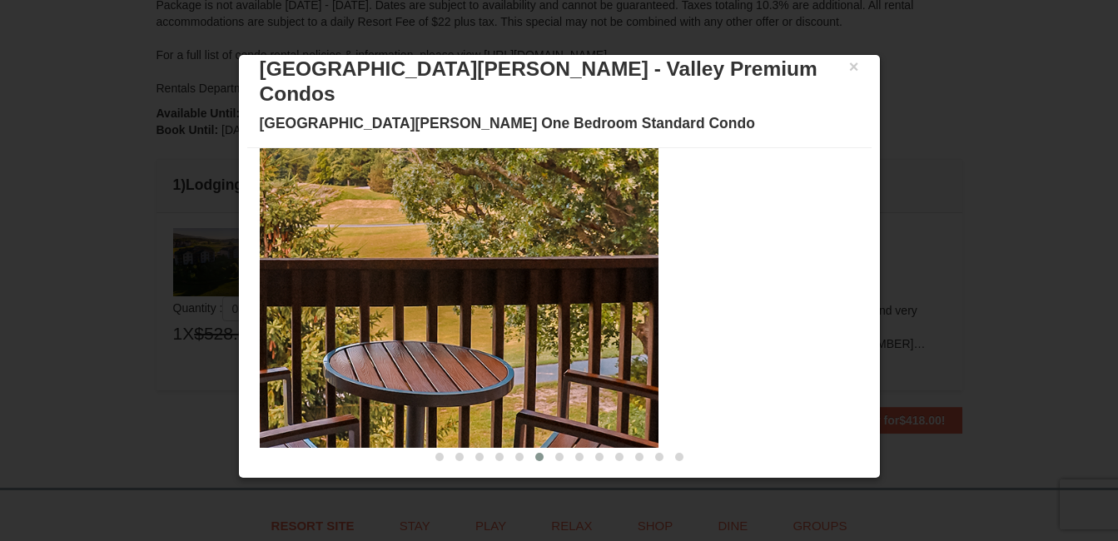
drag, startPoint x: 570, startPoint y: 275, endPoint x: 504, endPoint y: 278, distance: 66.7
click at [508, 278] on img at bounding box center [371, 290] width 575 height 315
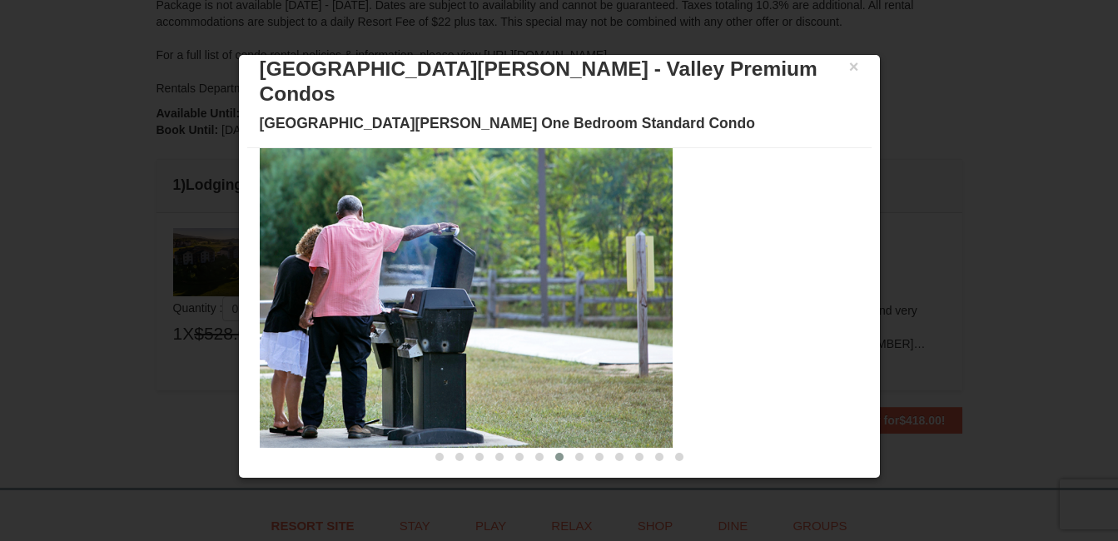
drag, startPoint x: 669, startPoint y: 264, endPoint x: 502, endPoint y: 274, distance: 167.7
click at [503, 273] on img at bounding box center [385, 290] width 575 height 315
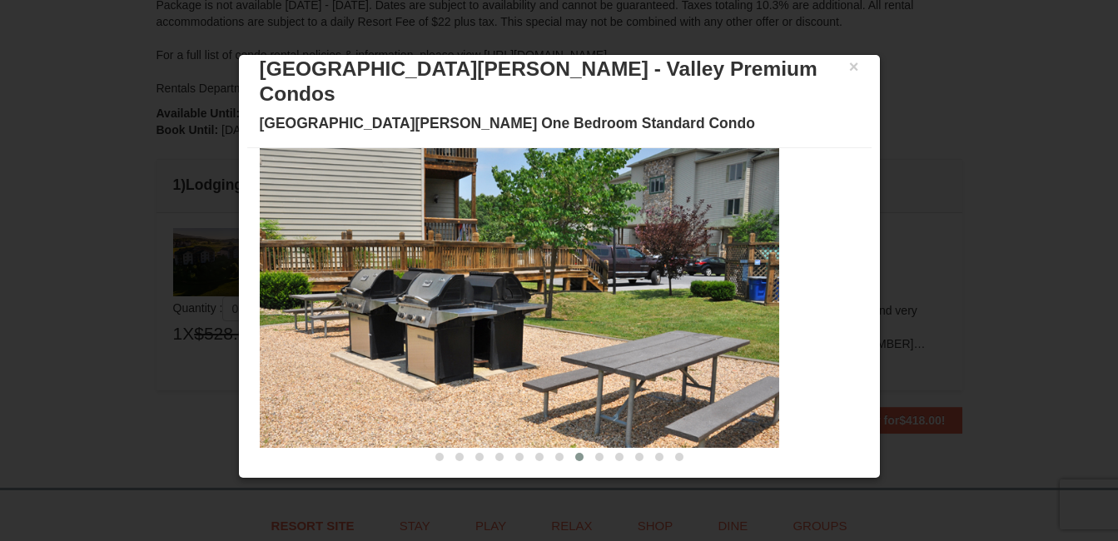
drag, startPoint x: 688, startPoint y: 265, endPoint x: 524, endPoint y: 281, distance: 164.9
click at [544, 280] on img at bounding box center [492, 290] width 575 height 315
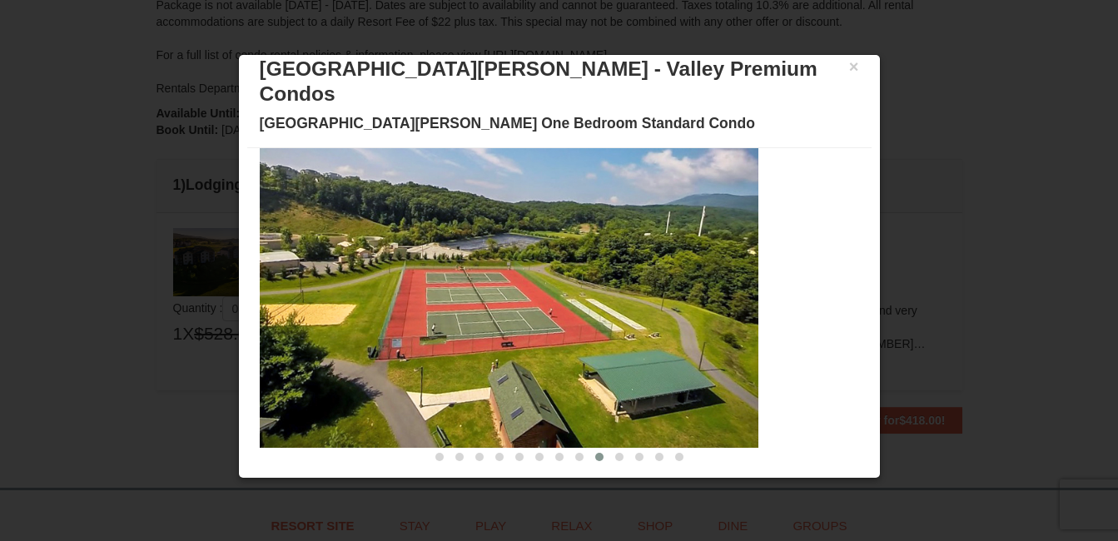
drag, startPoint x: 689, startPoint y: 258, endPoint x: 535, endPoint y: 266, distance: 153.4
click at [557, 264] on img at bounding box center [471, 290] width 575 height 315
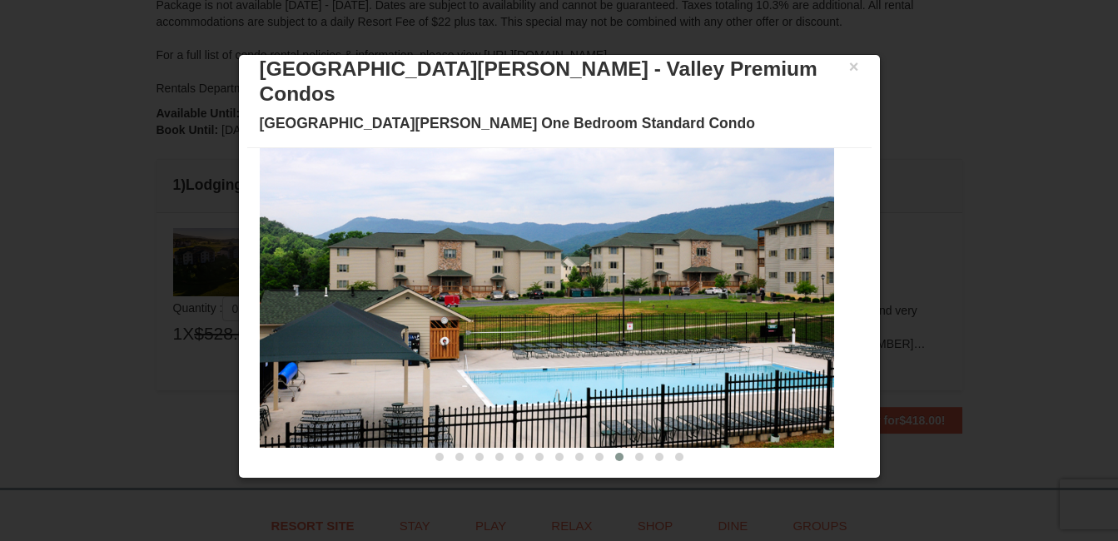
drag, startPoint x: 672, startPoint y: 261, endPoint x: 411, endPoint y: 275, distance: 261.0
click at [432, 273] on img at bounding box center [547, 290] width 575 height 315
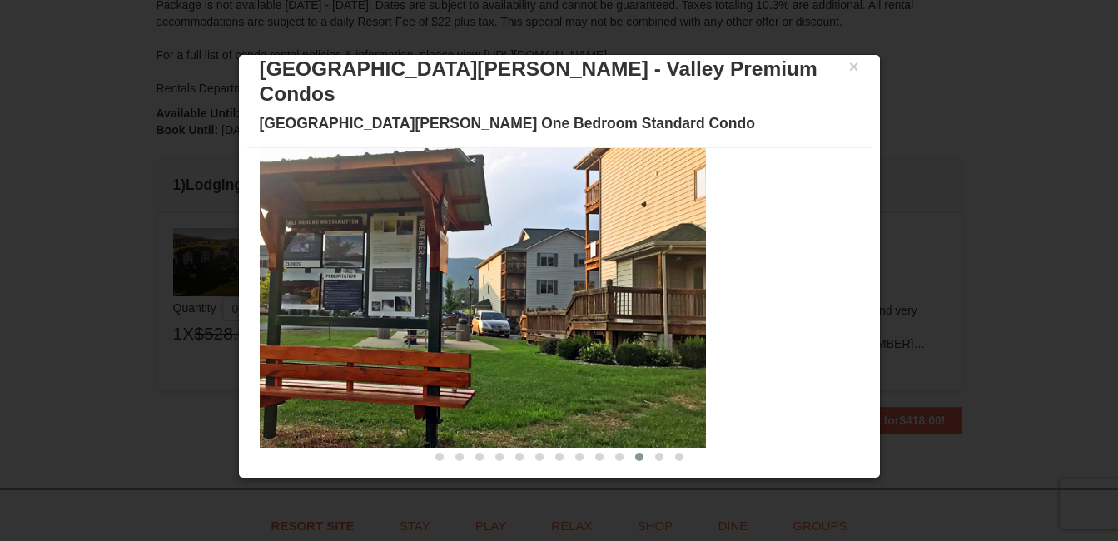
drag, startPoint x: 667, startPoint y: 264, endPoint x: 456, endPoint y: 273, distance: 210.9
click at [506, 271] on img at bounding box center [419, 290] width 575 height 315
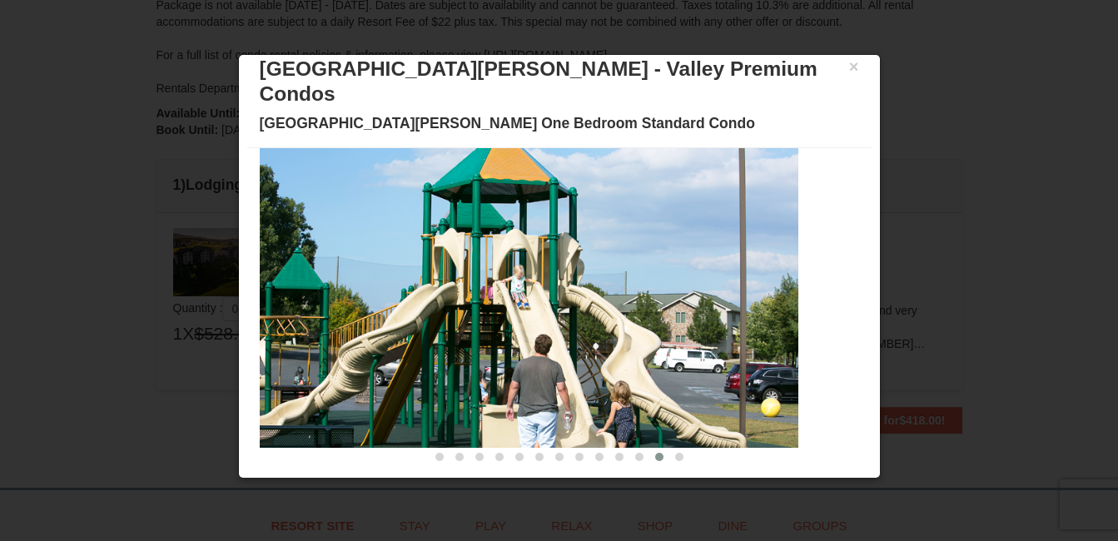
drag, startPoint x: 689, startPoint y: 253, endPoint x: 460, endPoint y: 264, distance: 229.2
click at [494, 261] on img at bounding box center [511, 290] width 575 height 315
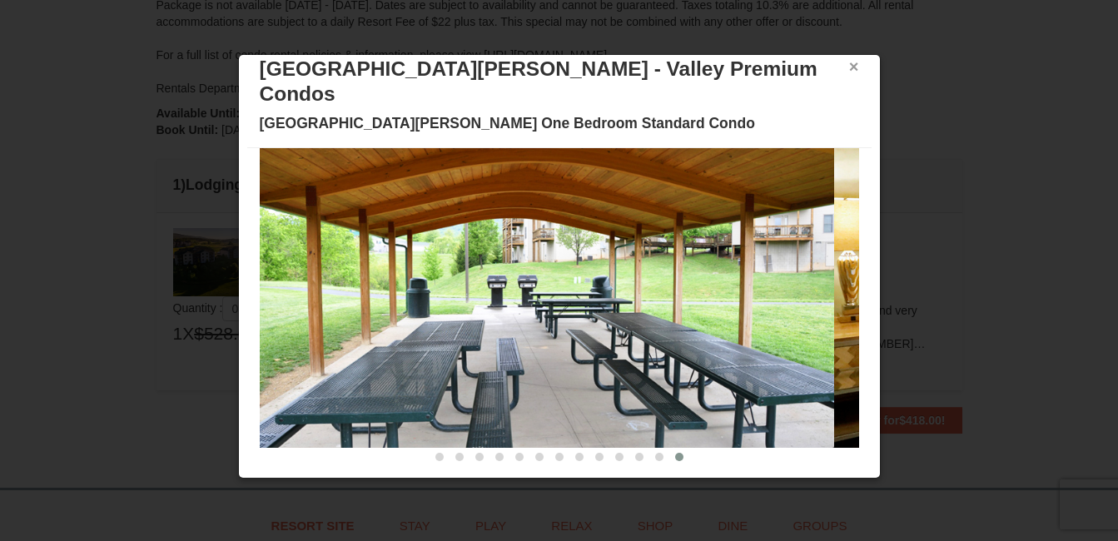
click at [849, 68] on button "×" at bounding box center [854, 66] width 10 height 17
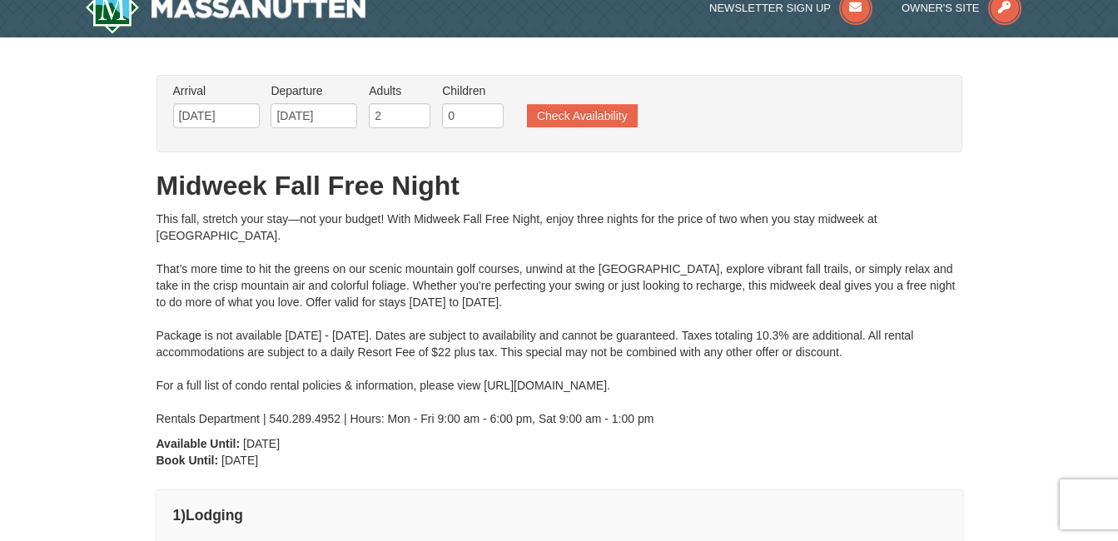
scroll to position [20, 0]
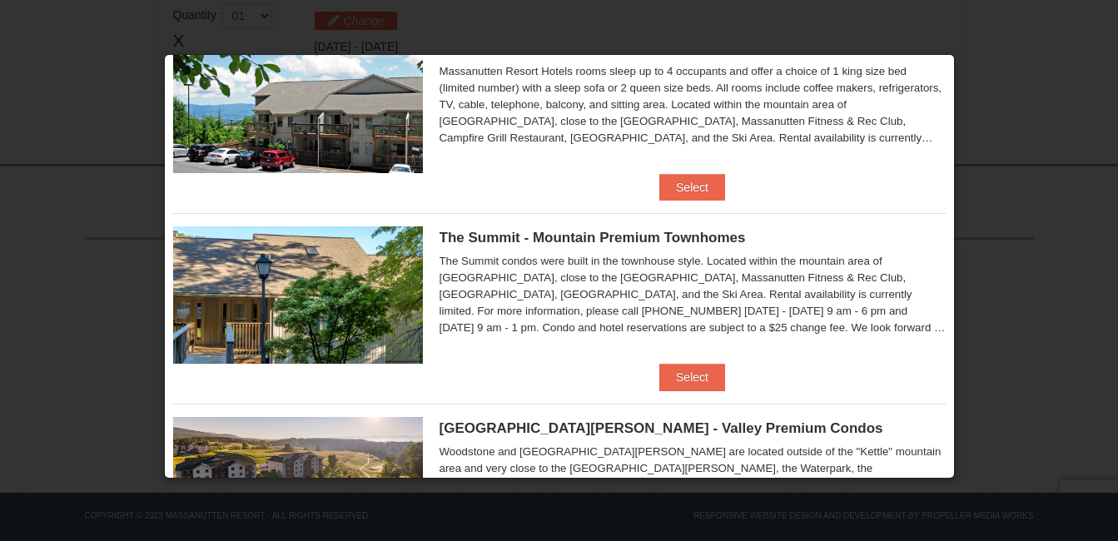
scroll to position [452, 0]
click at [695, 380] on button "Select" at bounding box center [693, 378] width 66 height 27
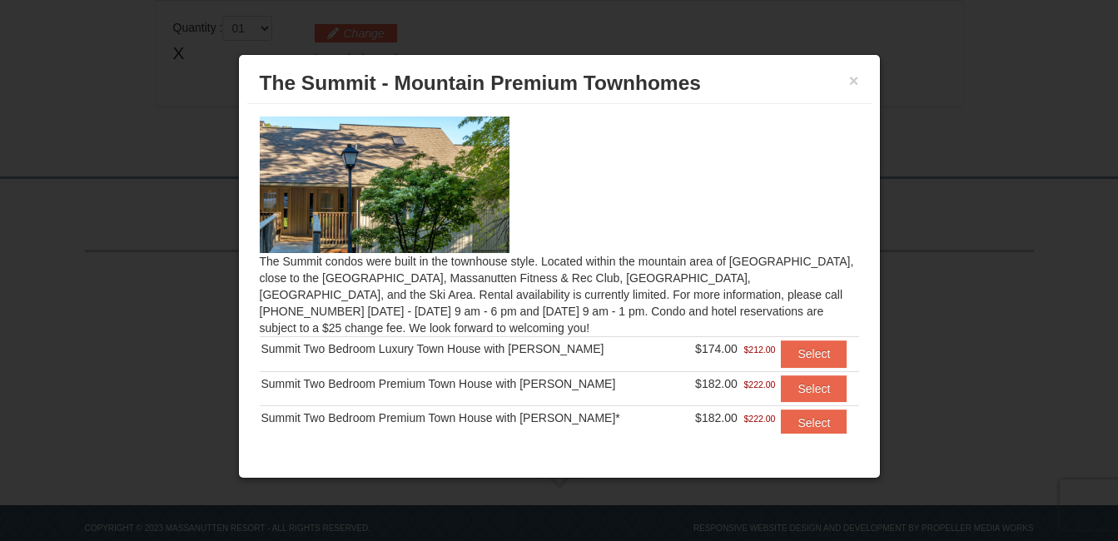
scroll to position [563, 0]
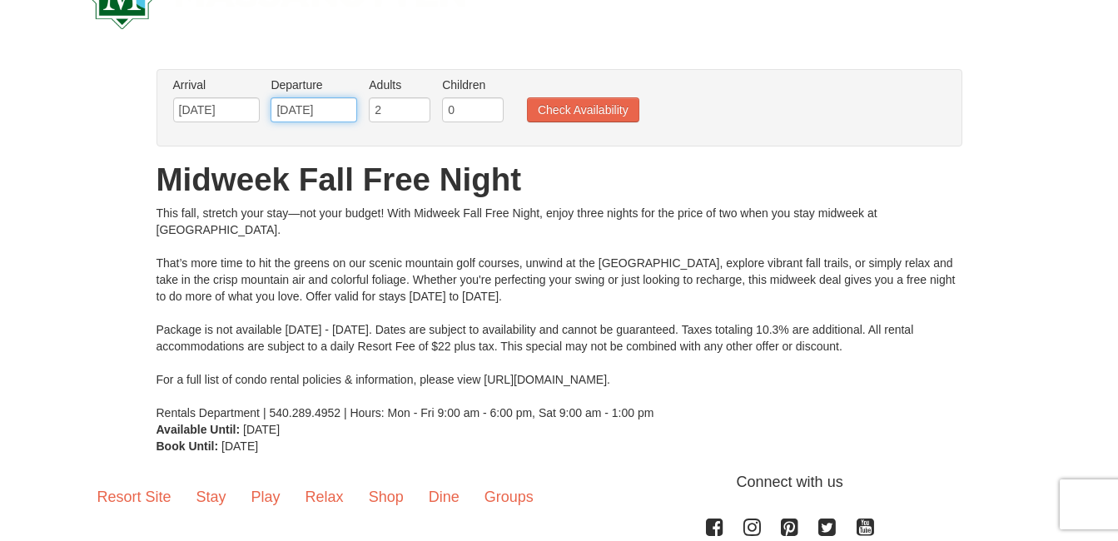
click at [290, 114] on input "[DATE]" at bounding box center [314, 109] width 87 height 25
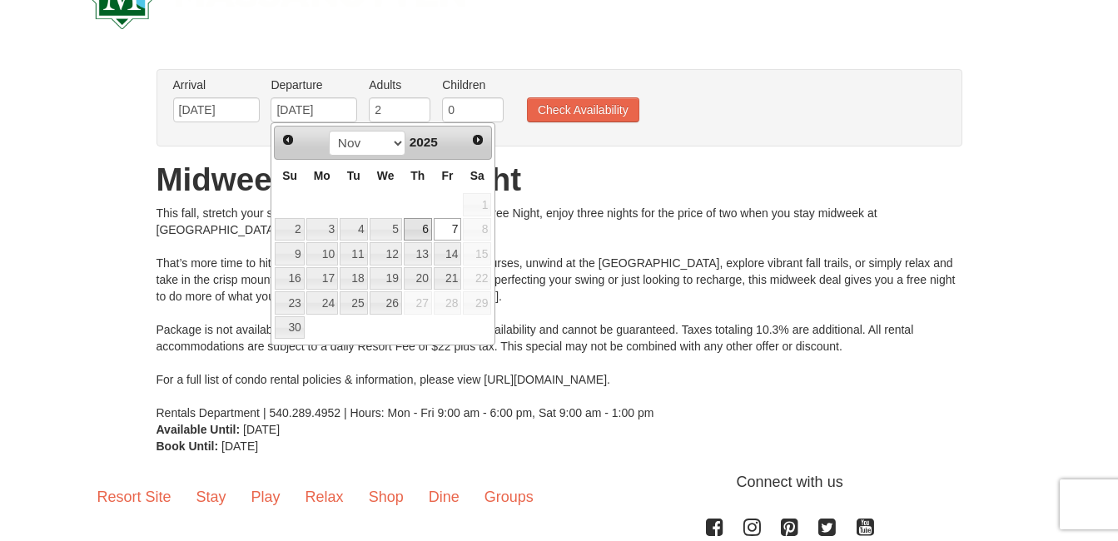
click at [424, 236] on link "6" at bounding box center [418, 229] width 28 height 23
type input "[DATE]"
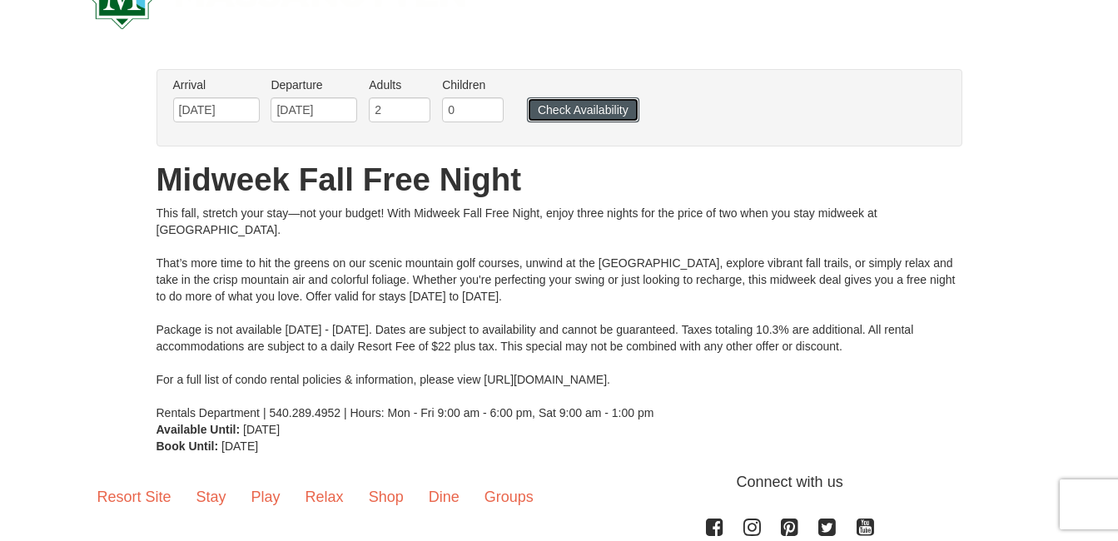
click at [558, 113] on button "Check Availability" at bounding box center [583, 109] width 112 height 25
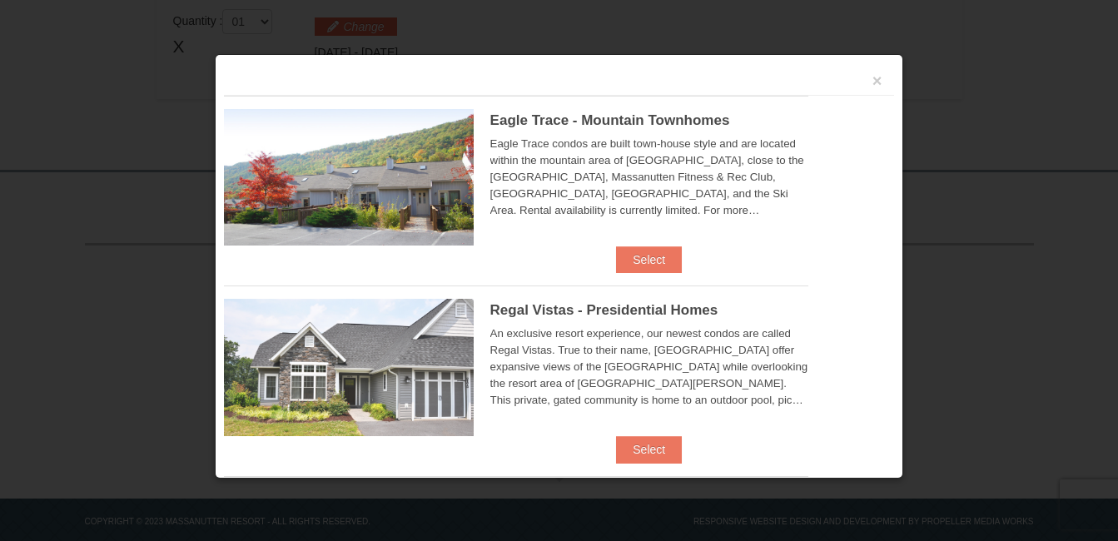
scroll to position [576, 0]
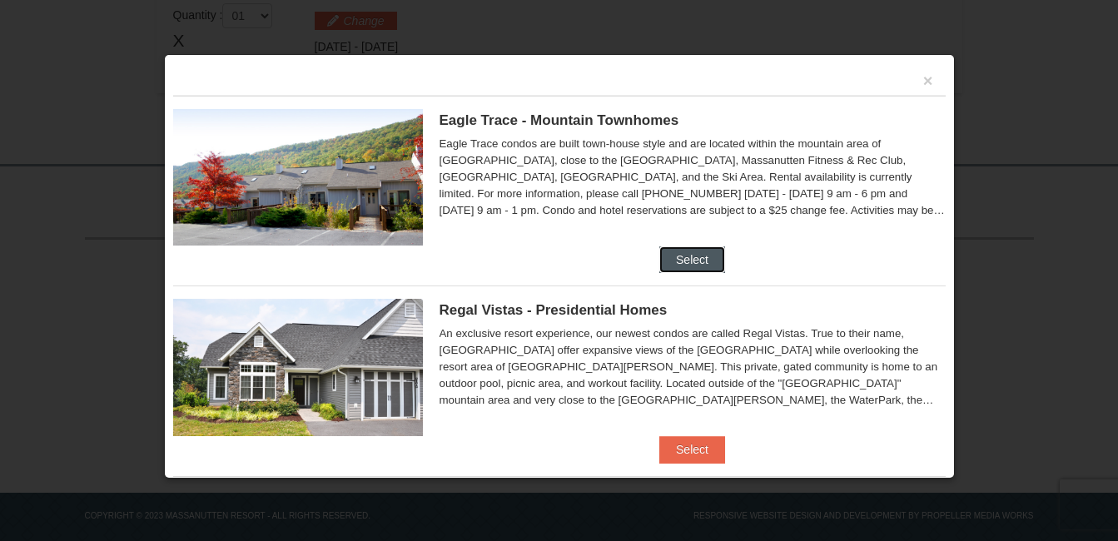
click at [699, 262] on button "Select" at bounding box center [693, 259] width 66 height 27
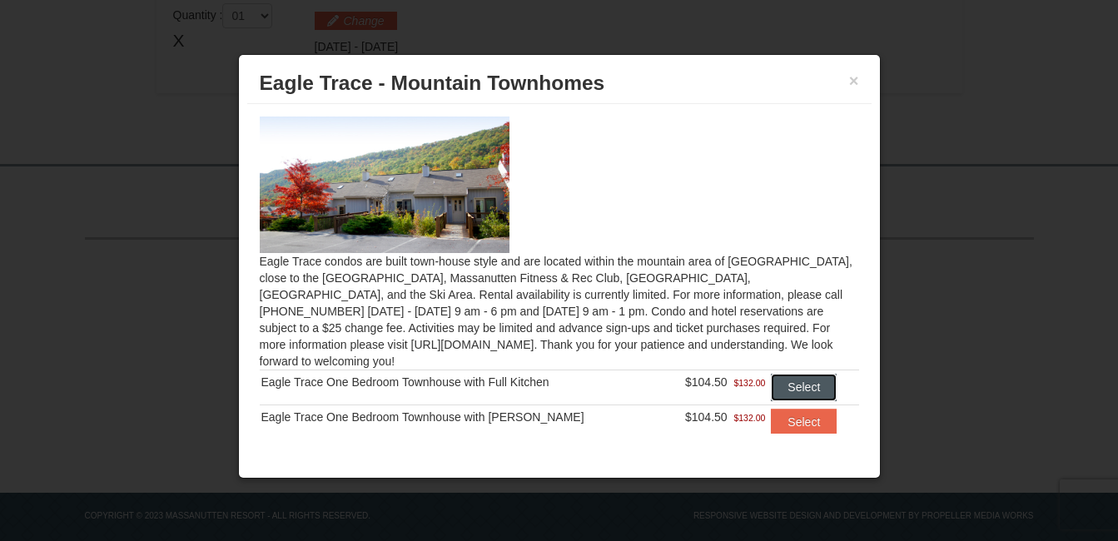
click at [775, 374] on button "Select" at bounding box center [804, 387] width 66 height 27
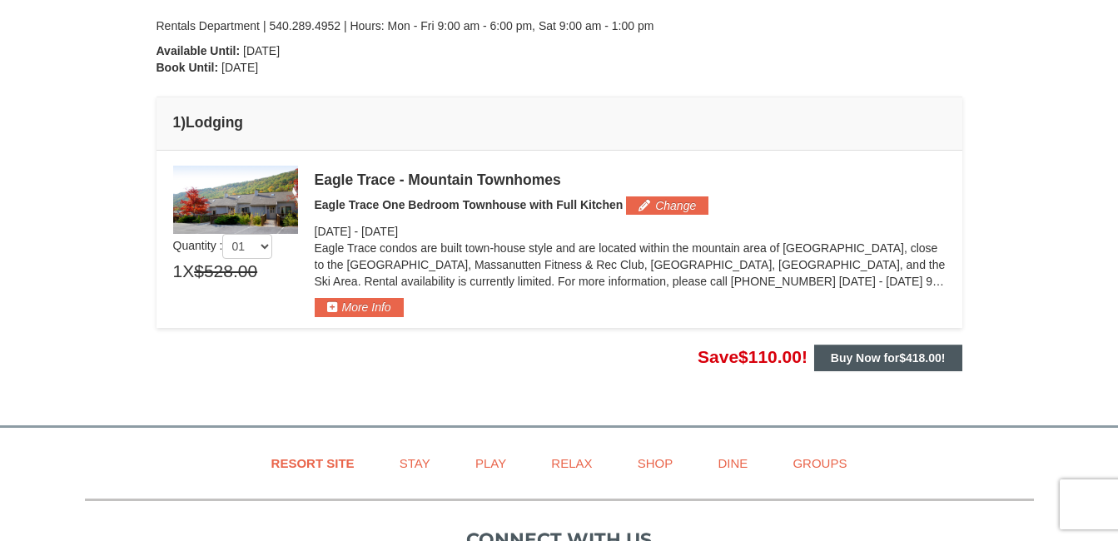
scroll to position [415, 0]
drag, startPoint x: 886, startPoint y: 362, endPoint x: 899, endPoint y: 361, distance: 13.3
click at [886, 362] on strong "Buy Now for $418.00 !" at bounding box center [888, 357] width 115 height 13
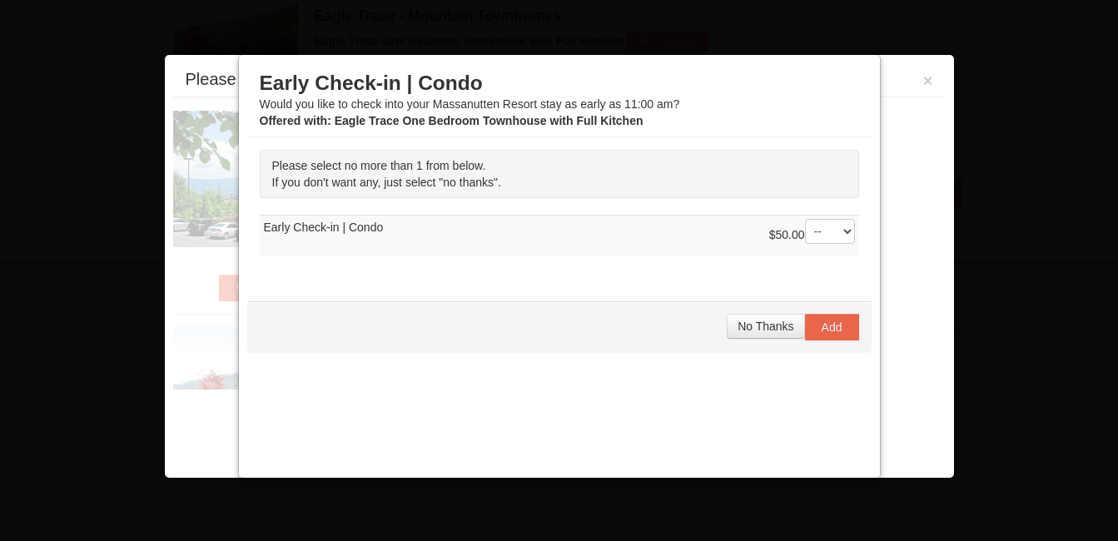
scroll to position [580, 0]
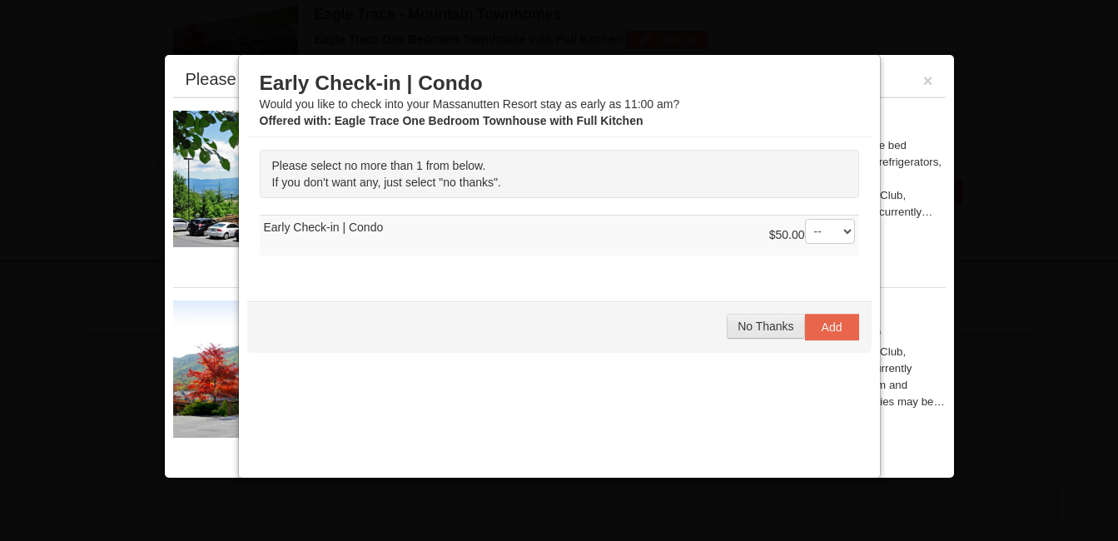
click at [744, 328] on span "No Thanks" at bounding box center [766, 326] width 56 height 13
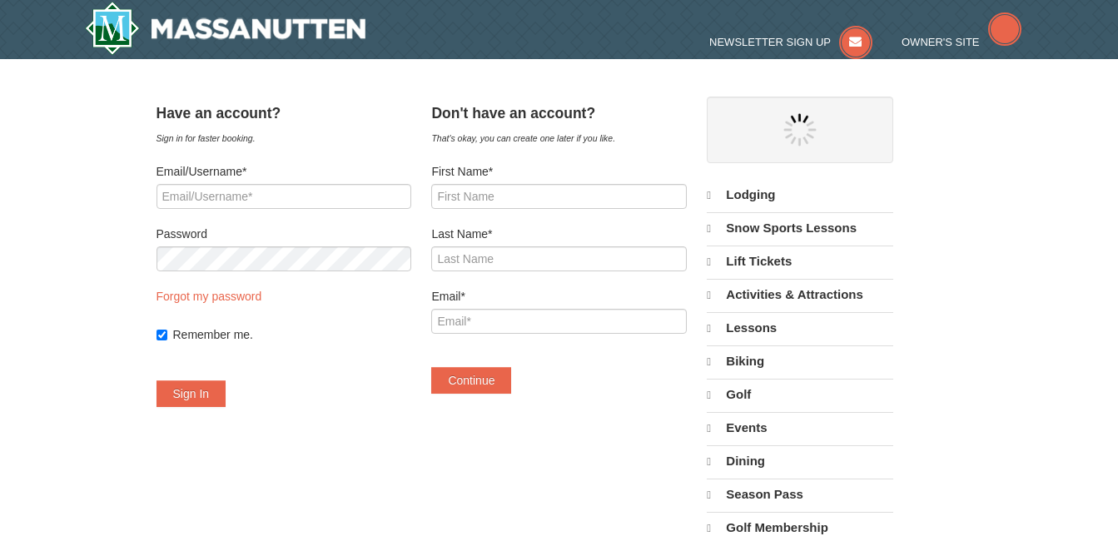
select select "9"
